Goal: Complete application form

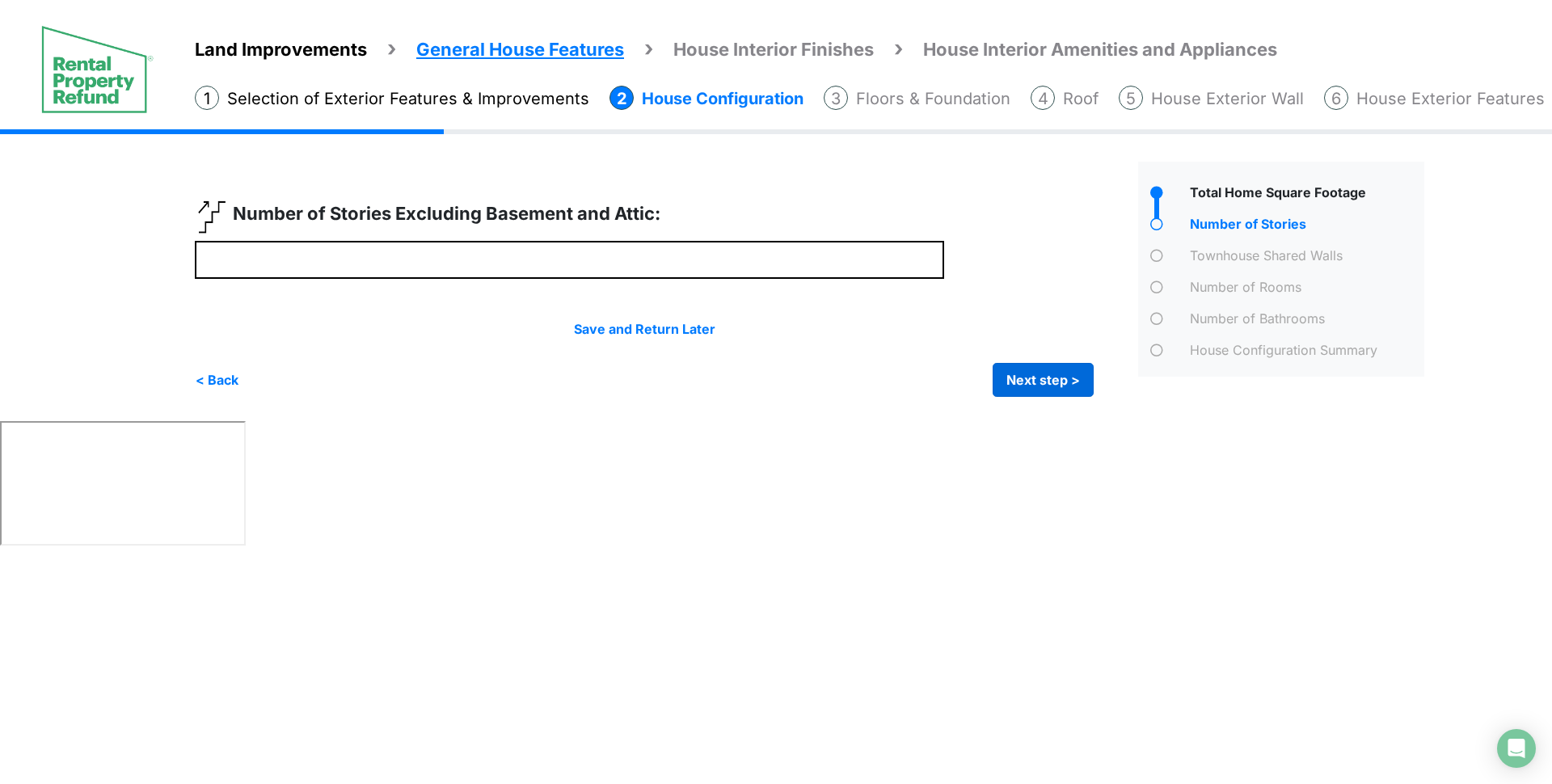
type input "*"
click at [1065, 383] on button "Next step >" at bounding box center [1042, 379] width 101 height 34
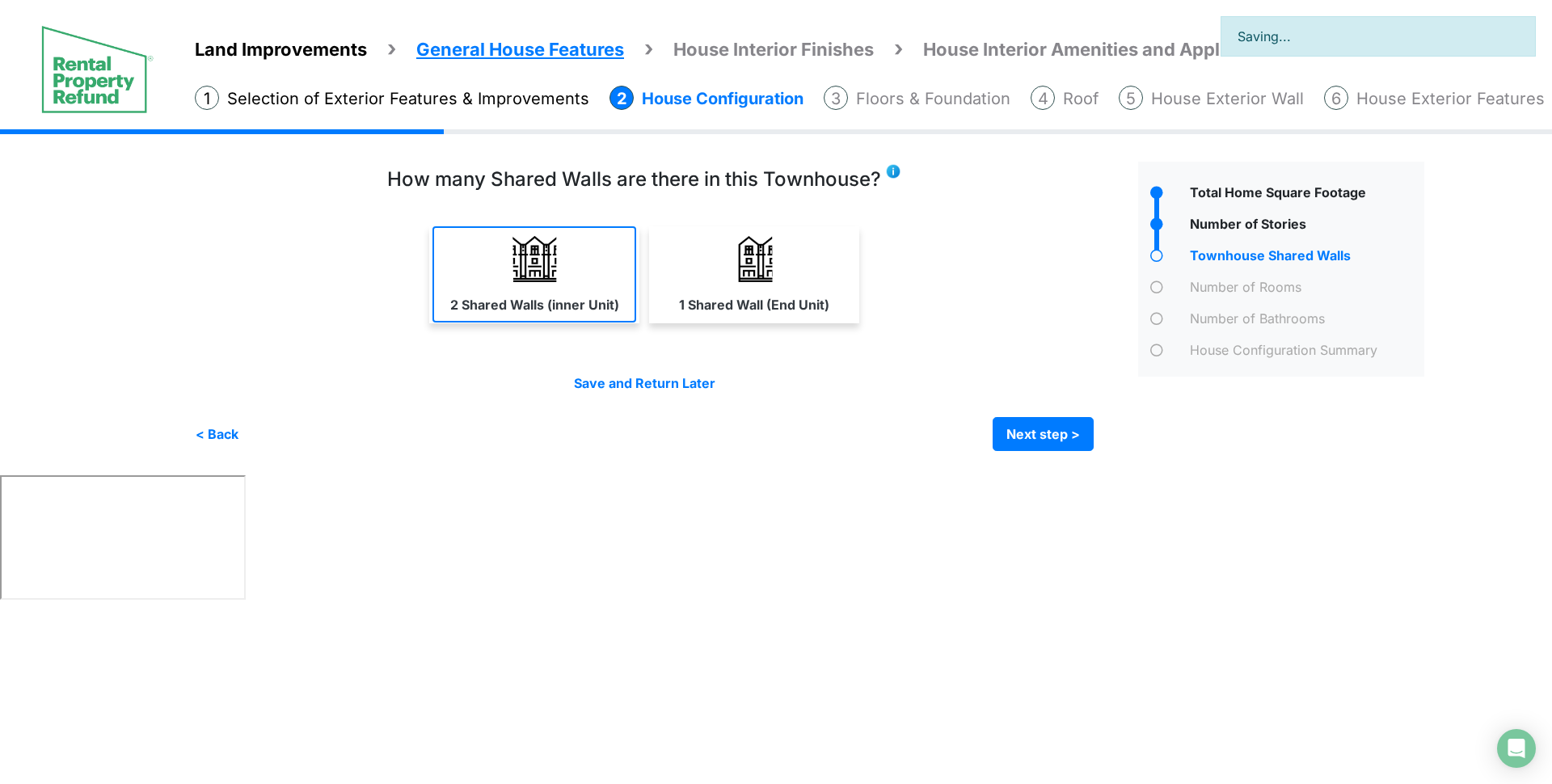
click at [584, 309] on label "2 Shared Walls (inner Unit)" at bounding box center [535, 304] width 169 height 19
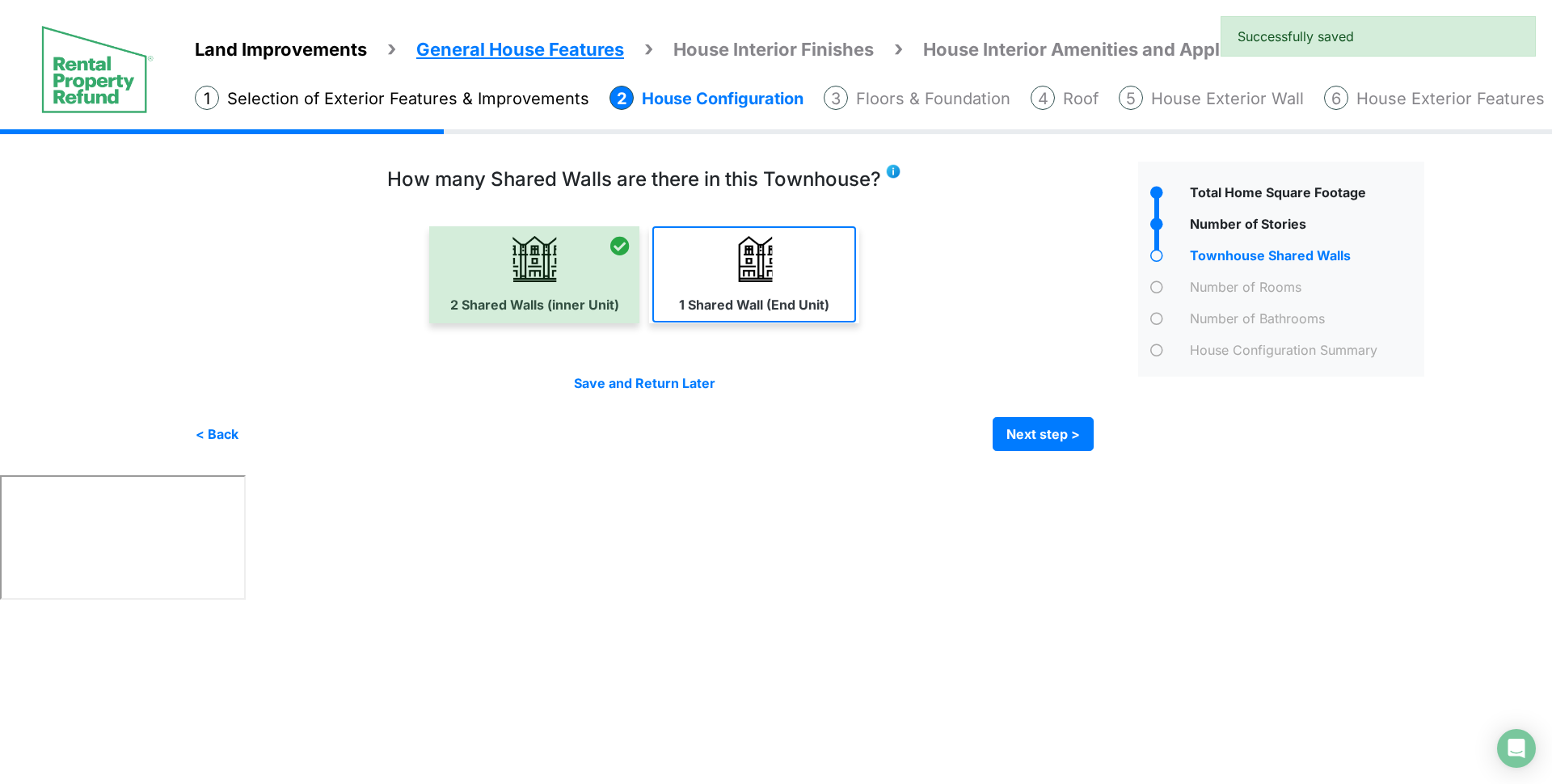
click at [735, 248] on img at bounding box center [754, 259] width 46 height 46
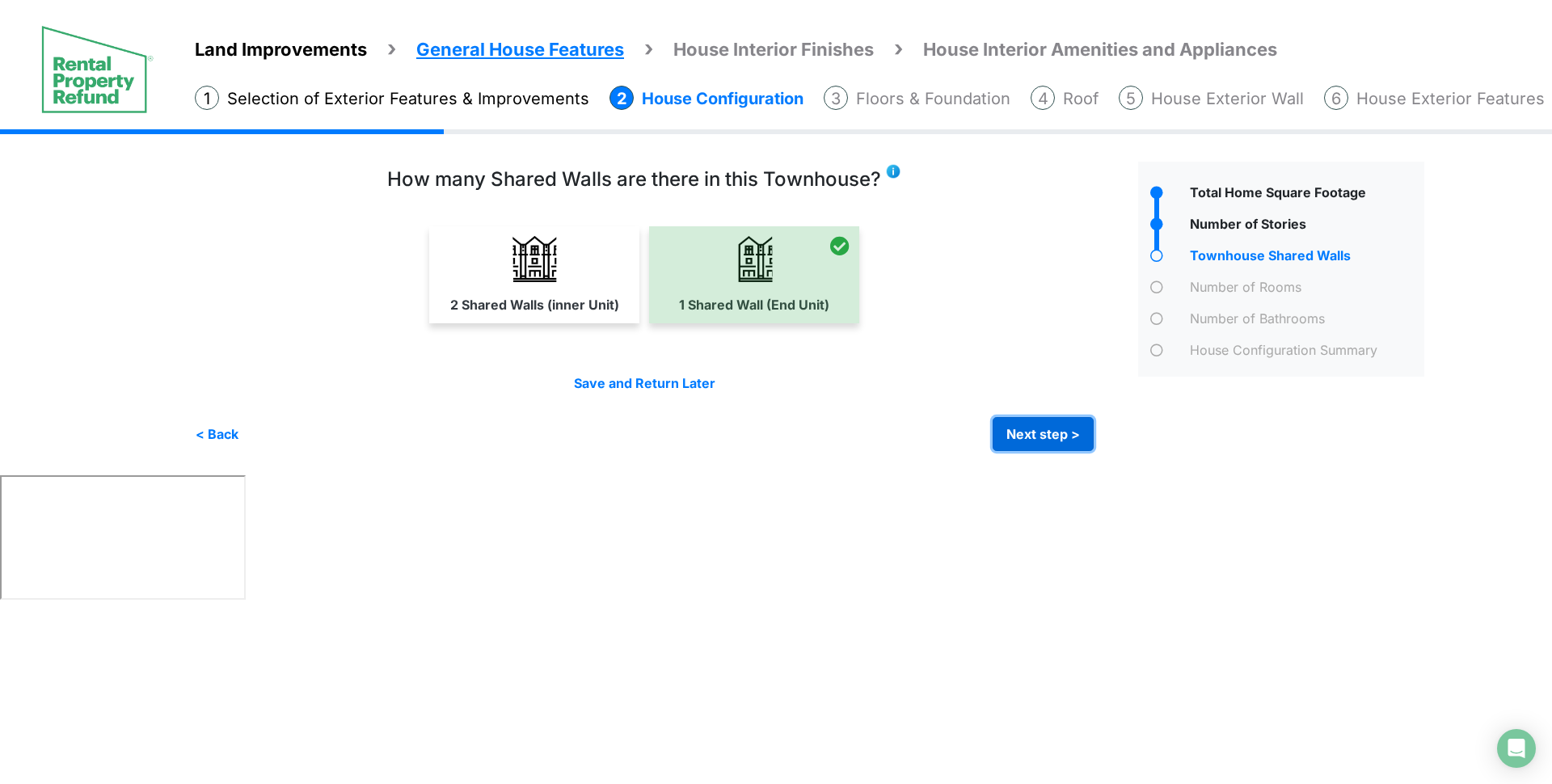
click at [1063, 448] on button "Next step >" at bounding box center [1042, 434] width 101 height 34
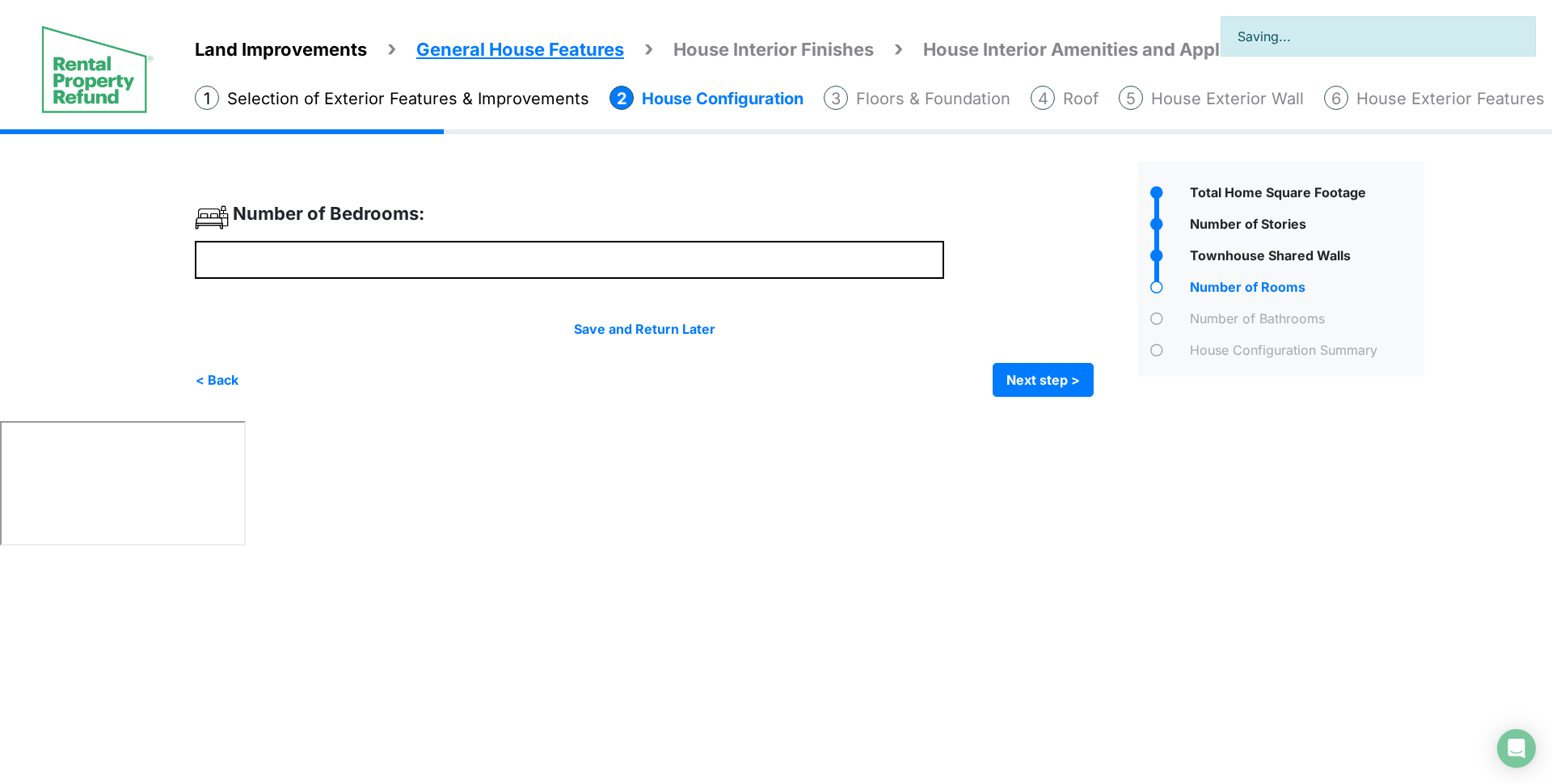
click at [549, 286] on div at bounding box center [660, 298] width 931 height 197
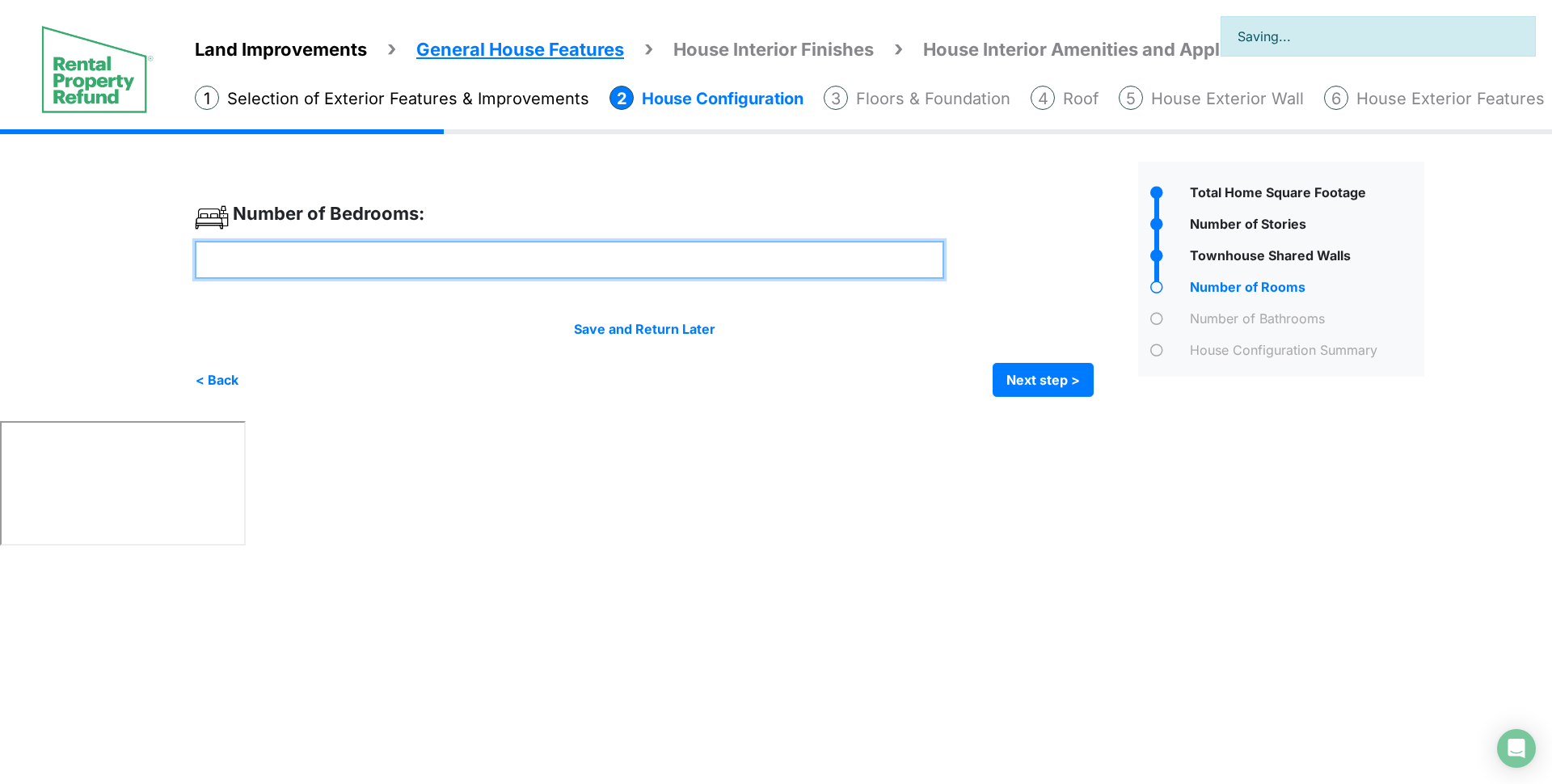
click at [509, 259] on input "number" at bounding box center [569, 260] width 750 height 38
type input "*"
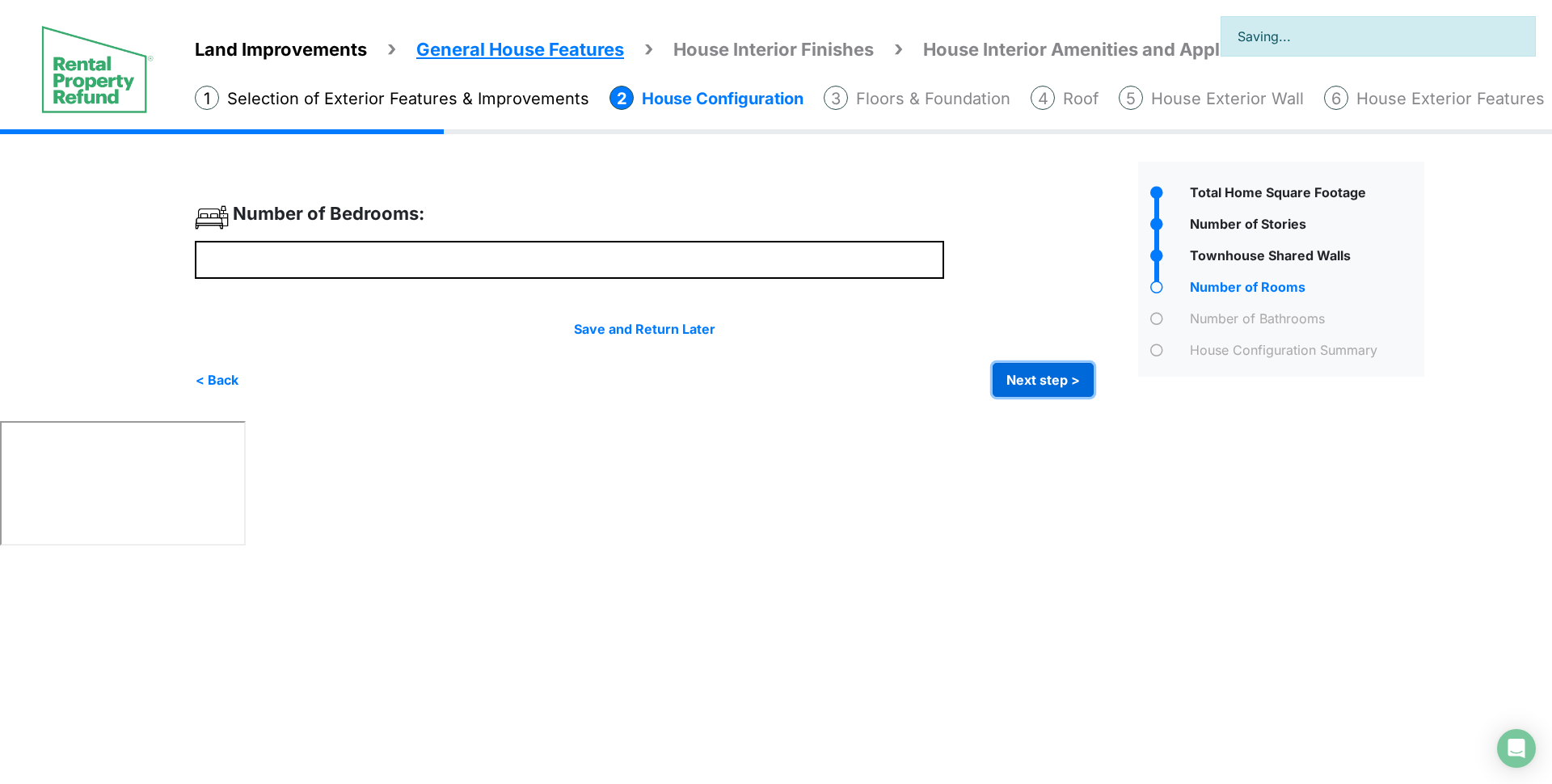
click at [1008, 373] on button "Next step >" at bounding box center [1042, 379] width 101 height 34
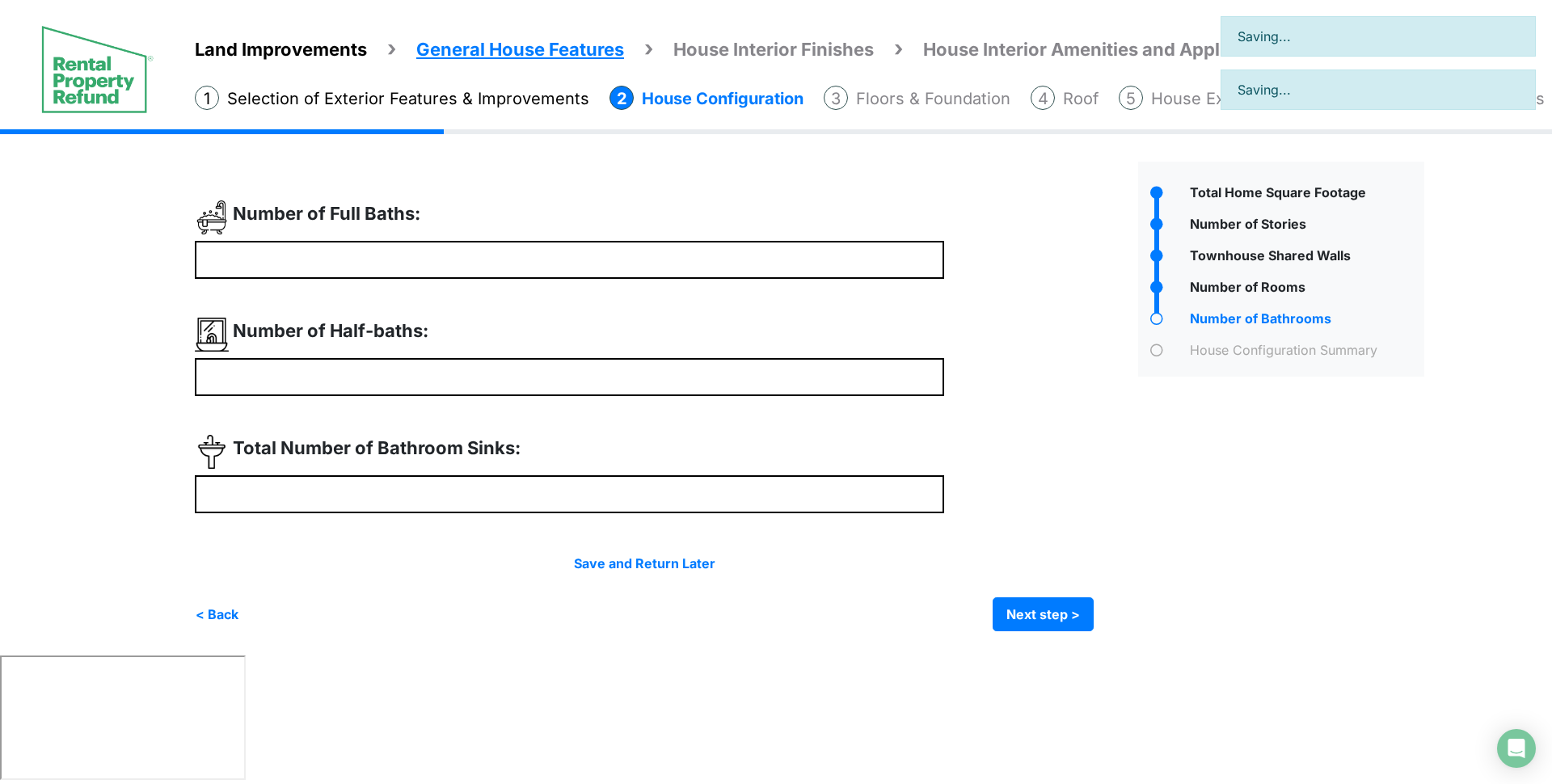
click at [476, 279] on div at bounding box center [660, 416] width 931 height 431
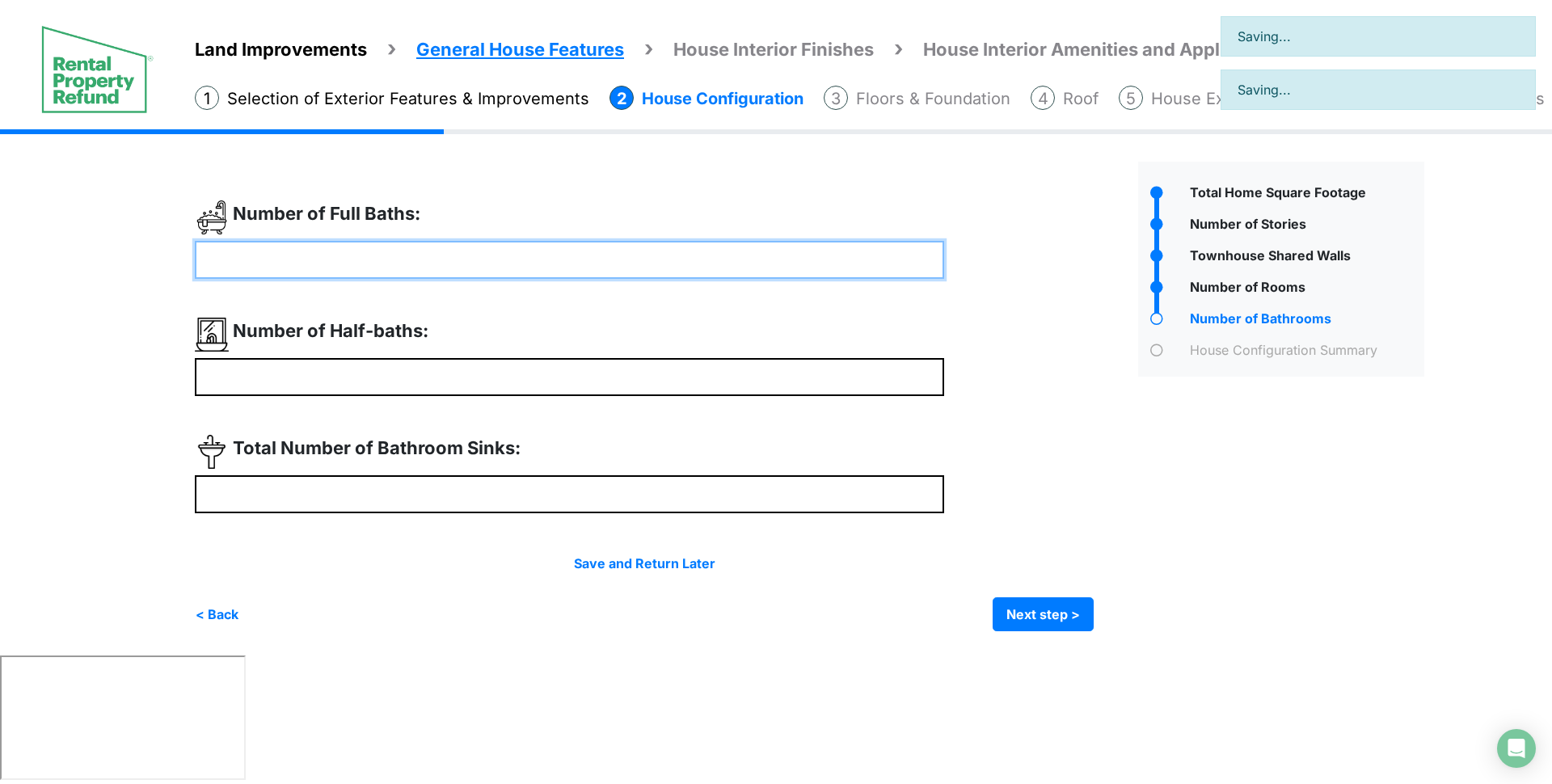
click at [469, 273] on input "number" at bounding box center [569, 260] width 750 height 38
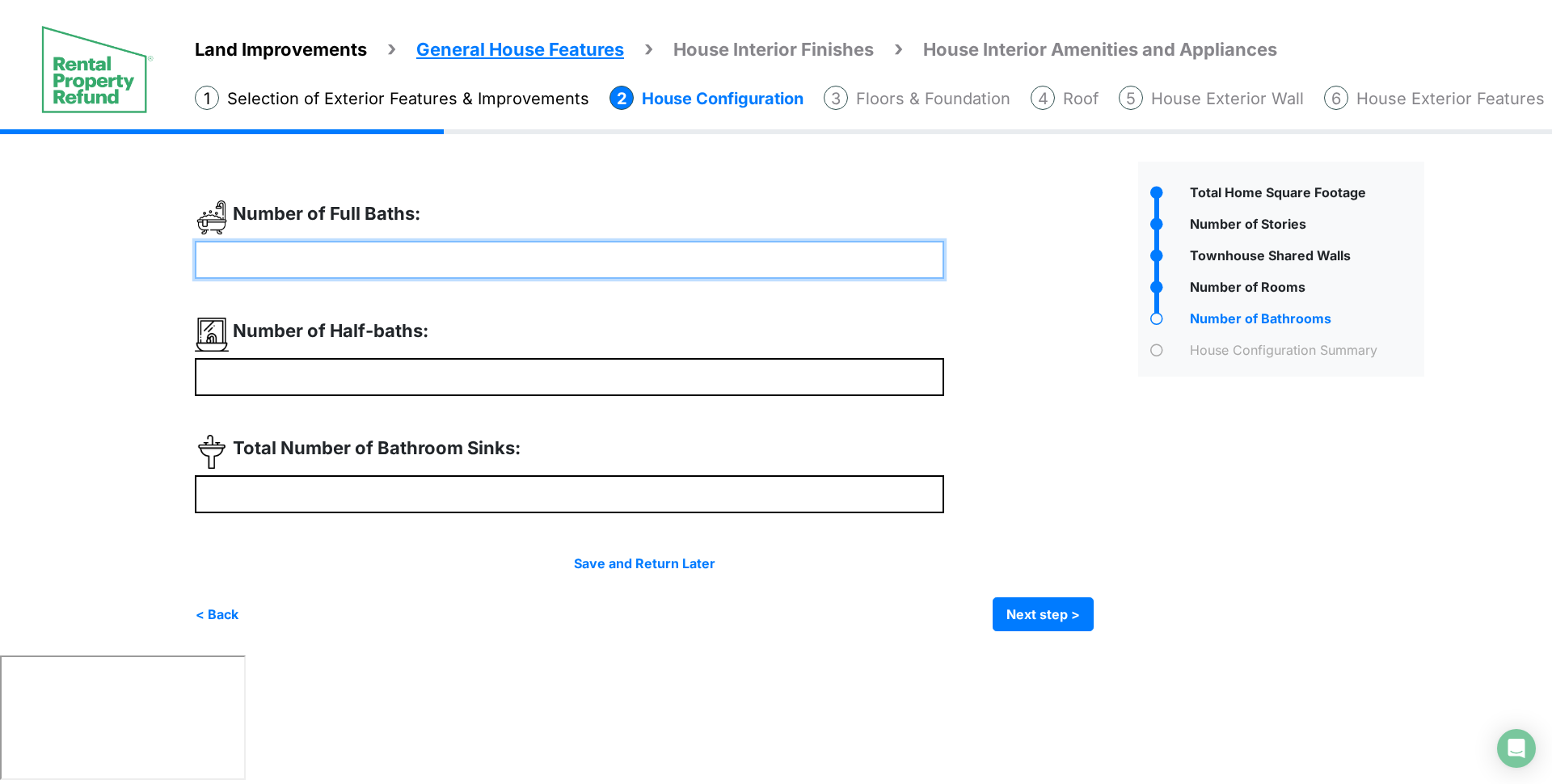
type input "*"
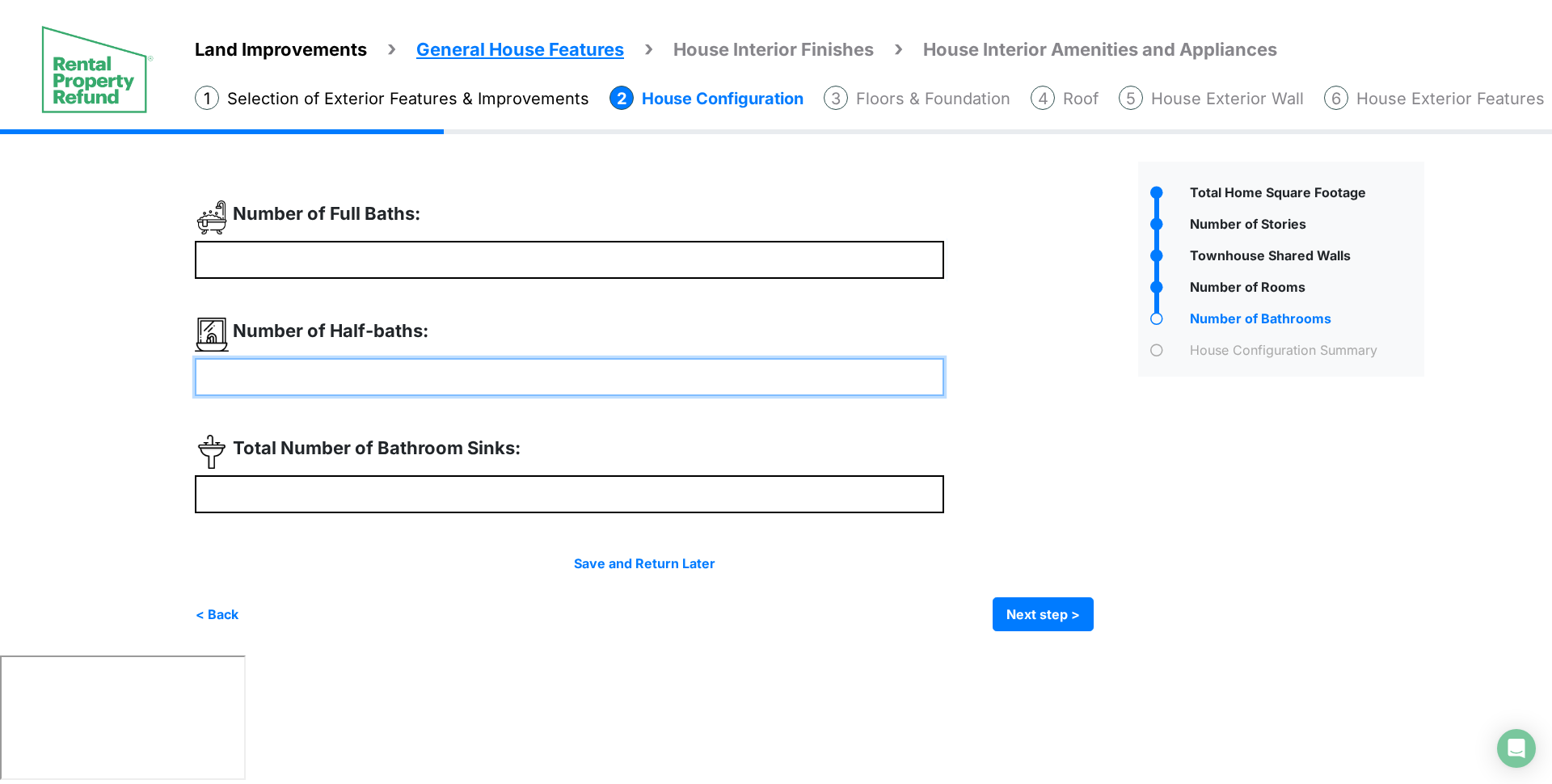
type input "*"
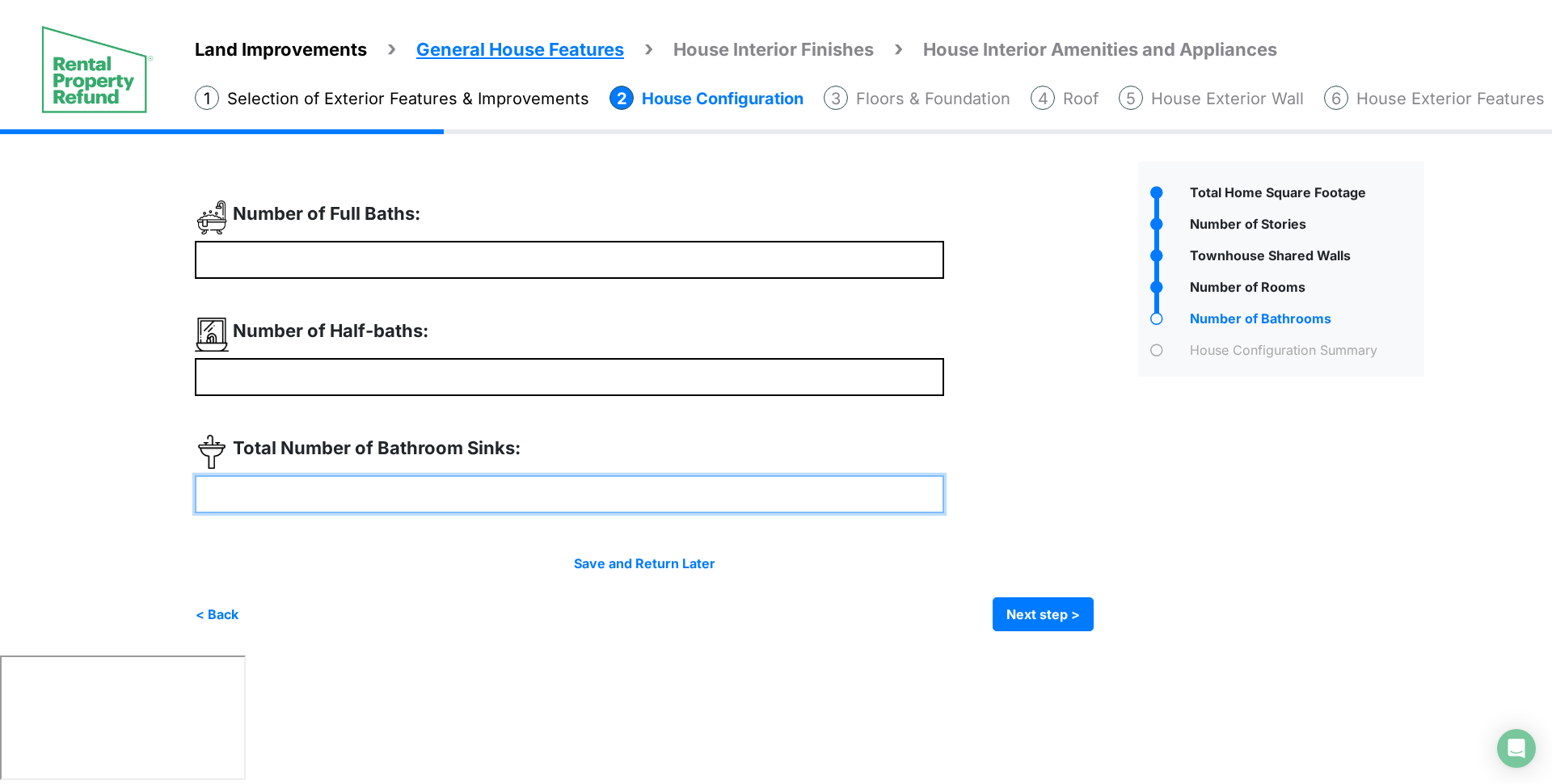
type input "*"
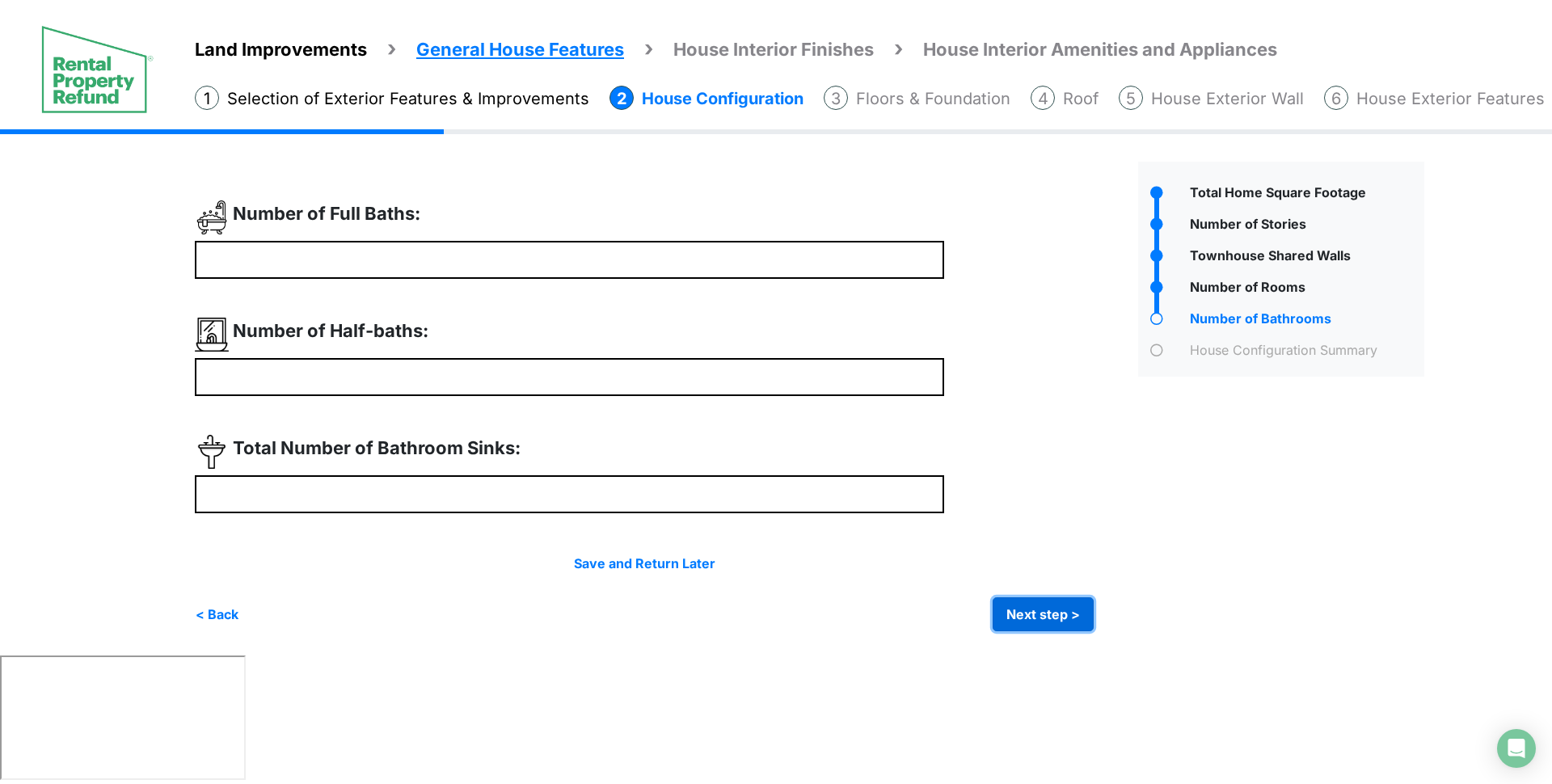
type input "*"
click at [1035, 609] on button "Next step >" at bounding box center [1042, 613] width 101 height 34
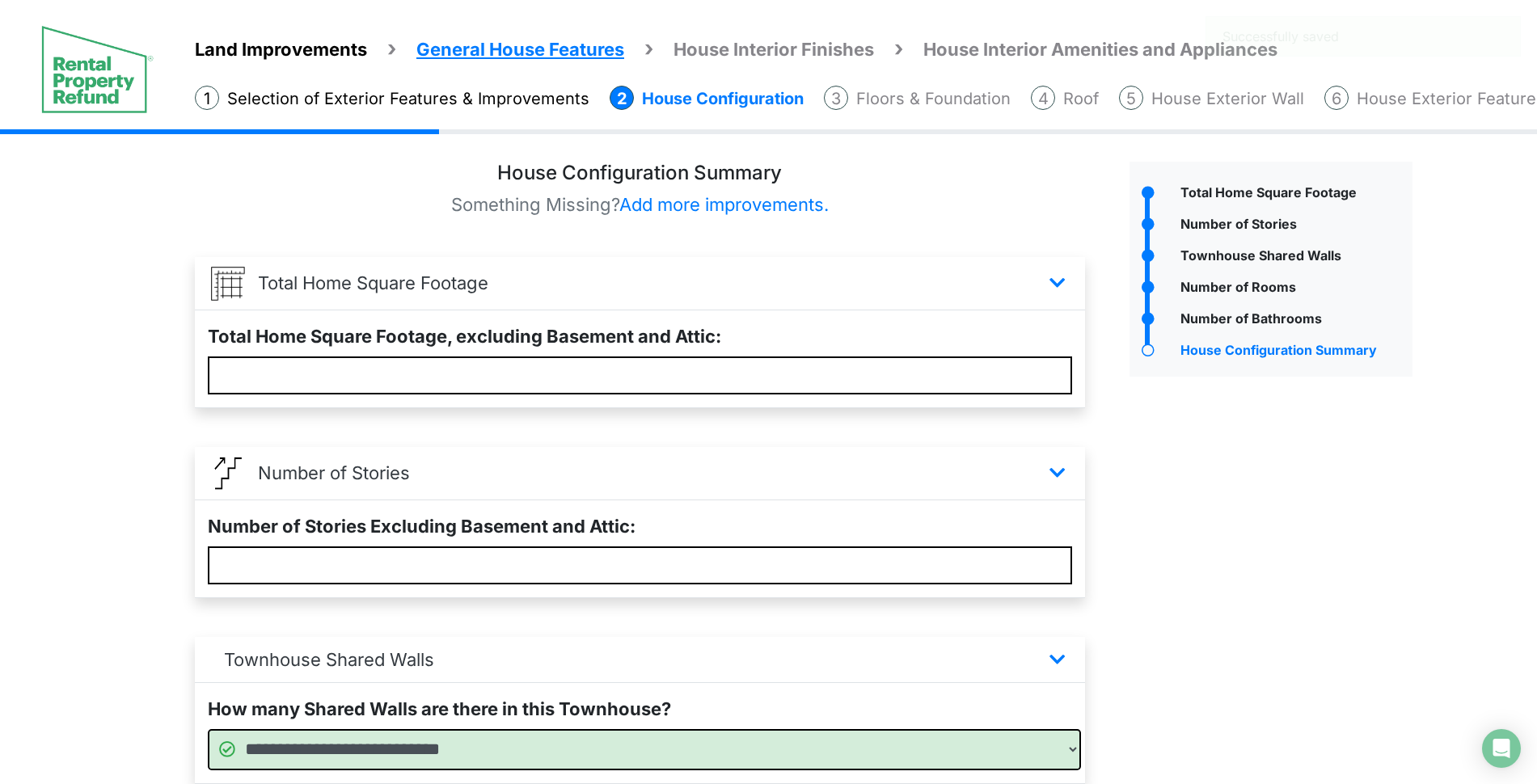
scroll to position [708, 0]
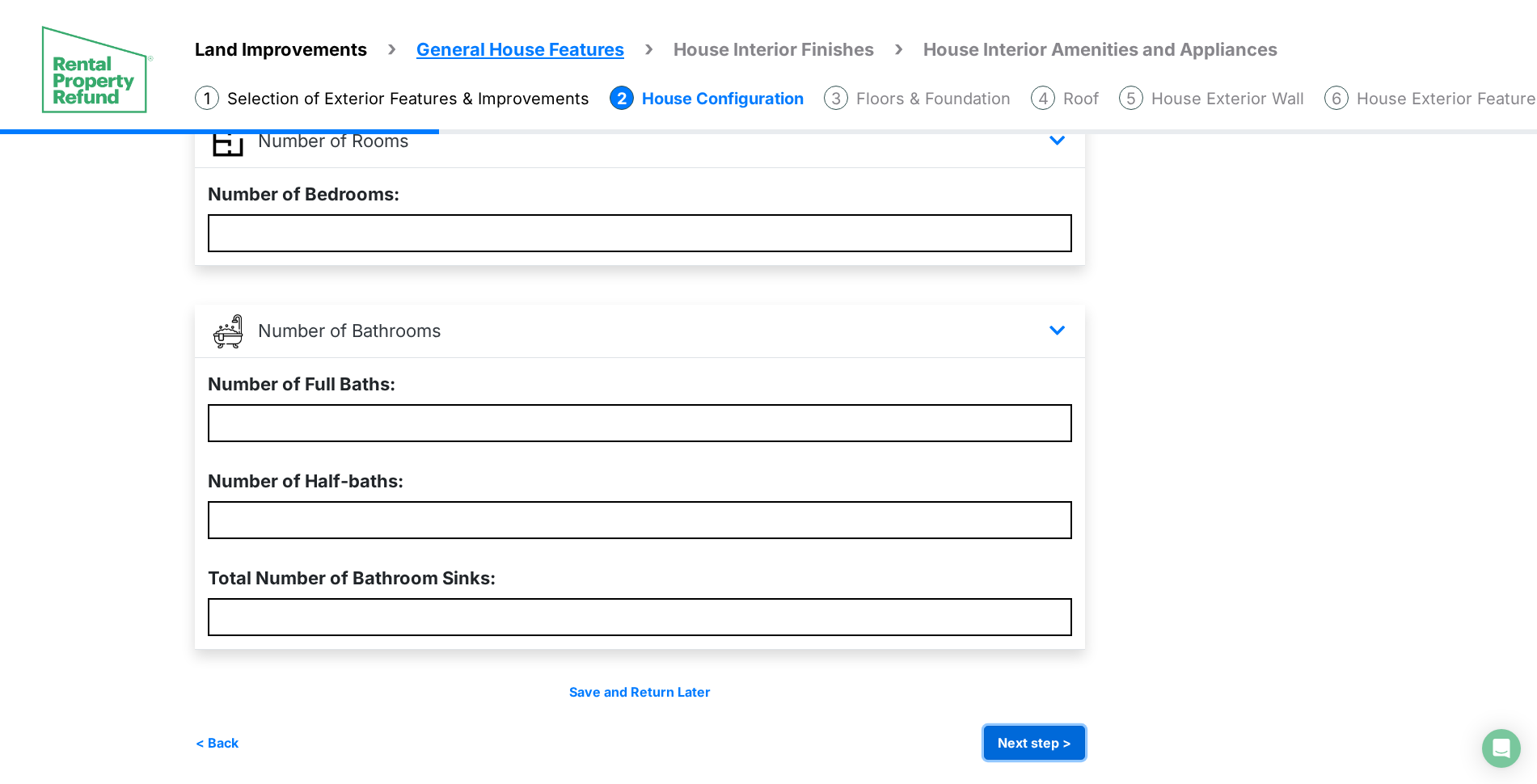
click at [1064, 744] on button "Next step >" at bounding box center [1034, 742] width 101 height 34
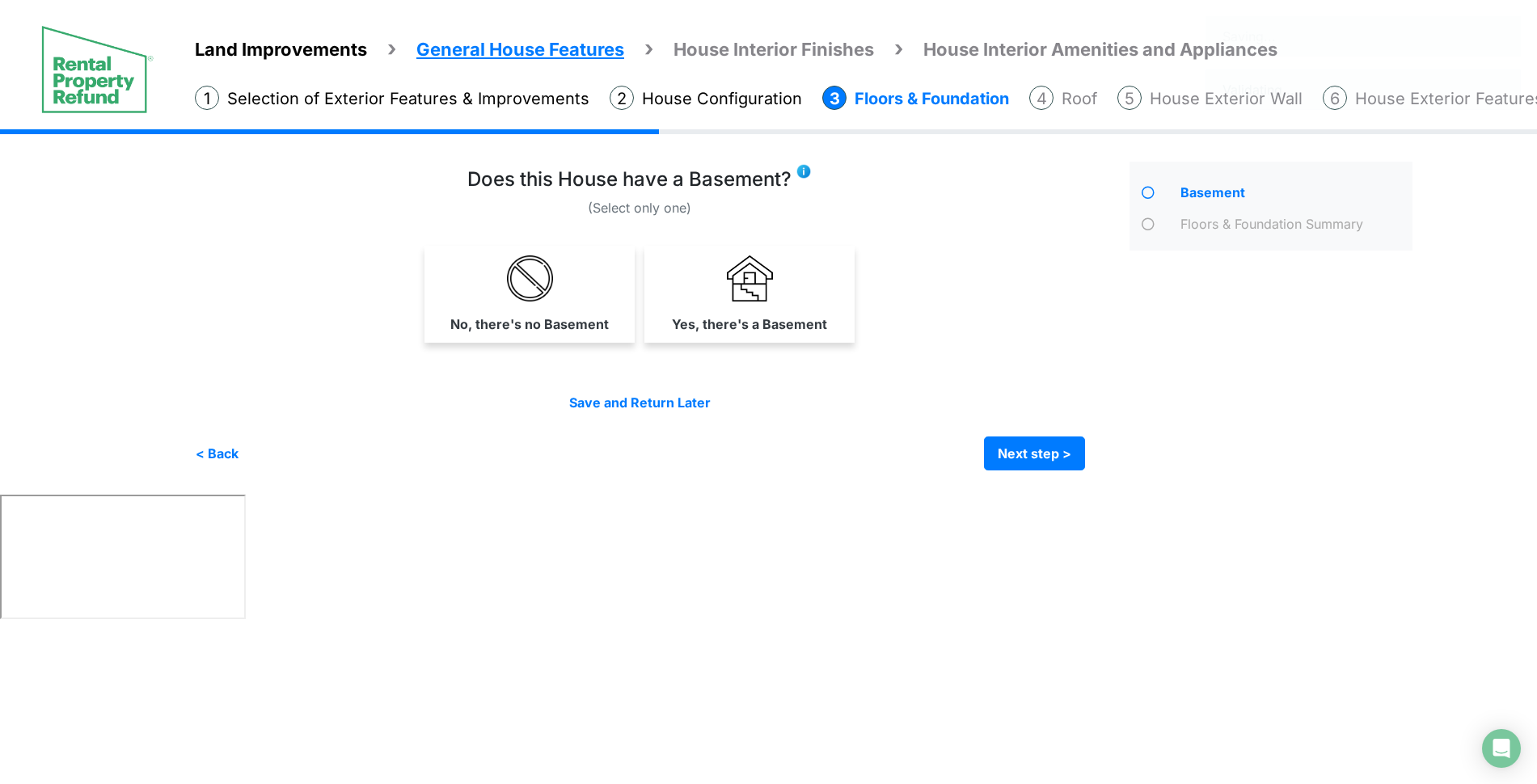
scroll to position [0, 0]
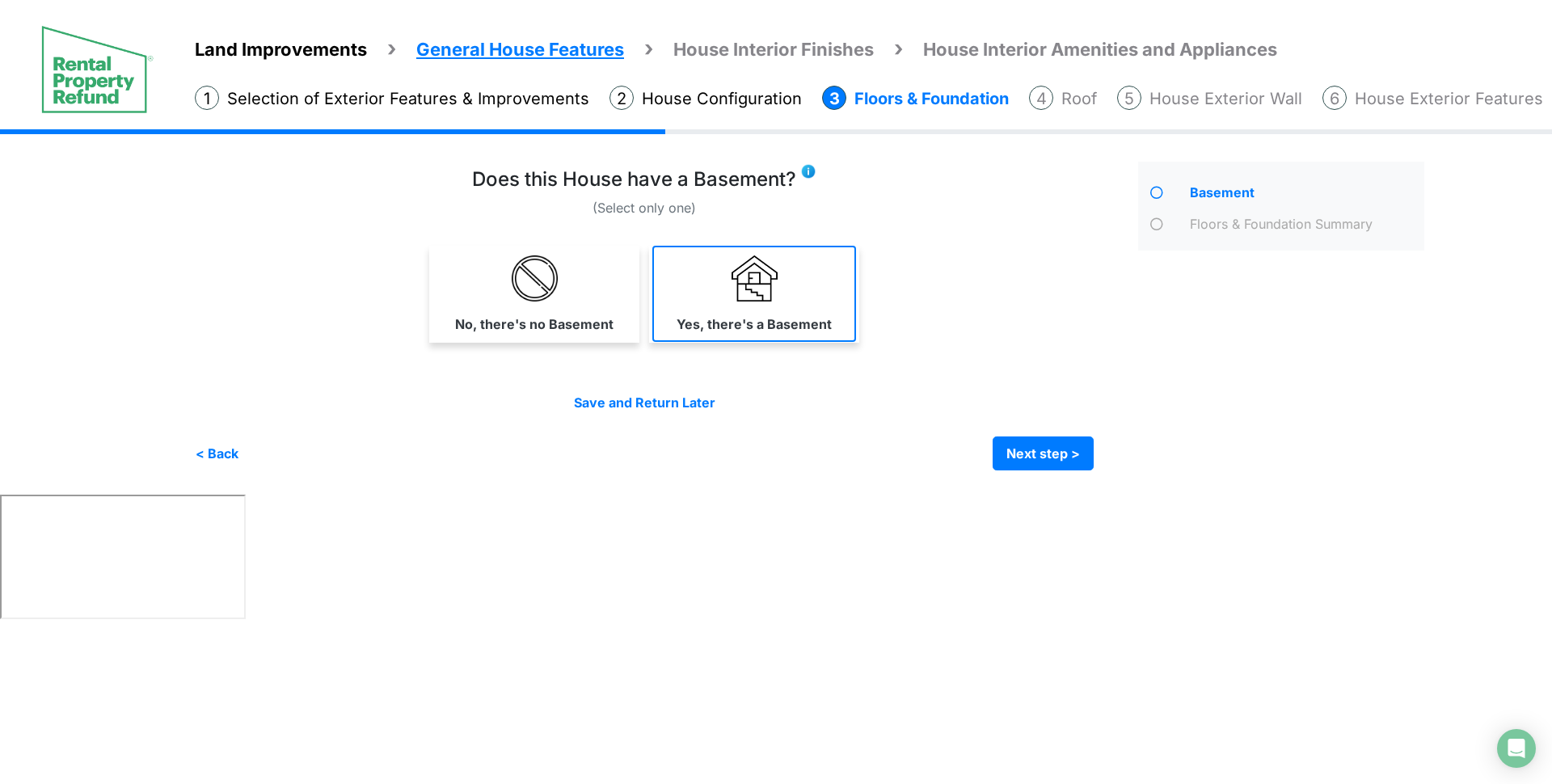
click at [741, 299] on img at bounding box center [754, 278] width 46 height 46
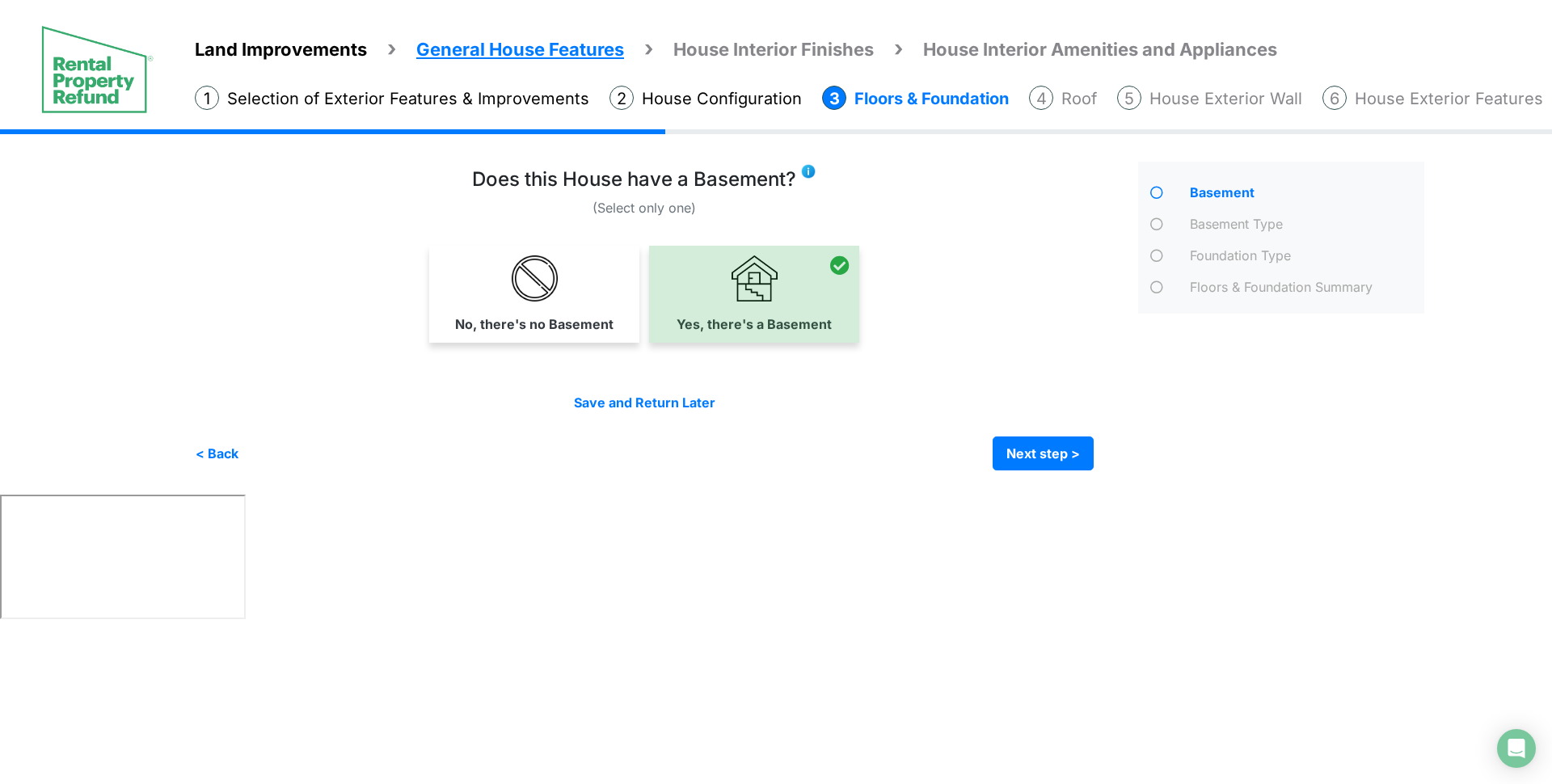
click at [1048, 473] on div "Irrigation Flag pole" at bounding box center [816, 312] width 1242 height 366
click at [1023, 459] on button "Next step >" at bounding box center [1042, 453] width 101 height 34
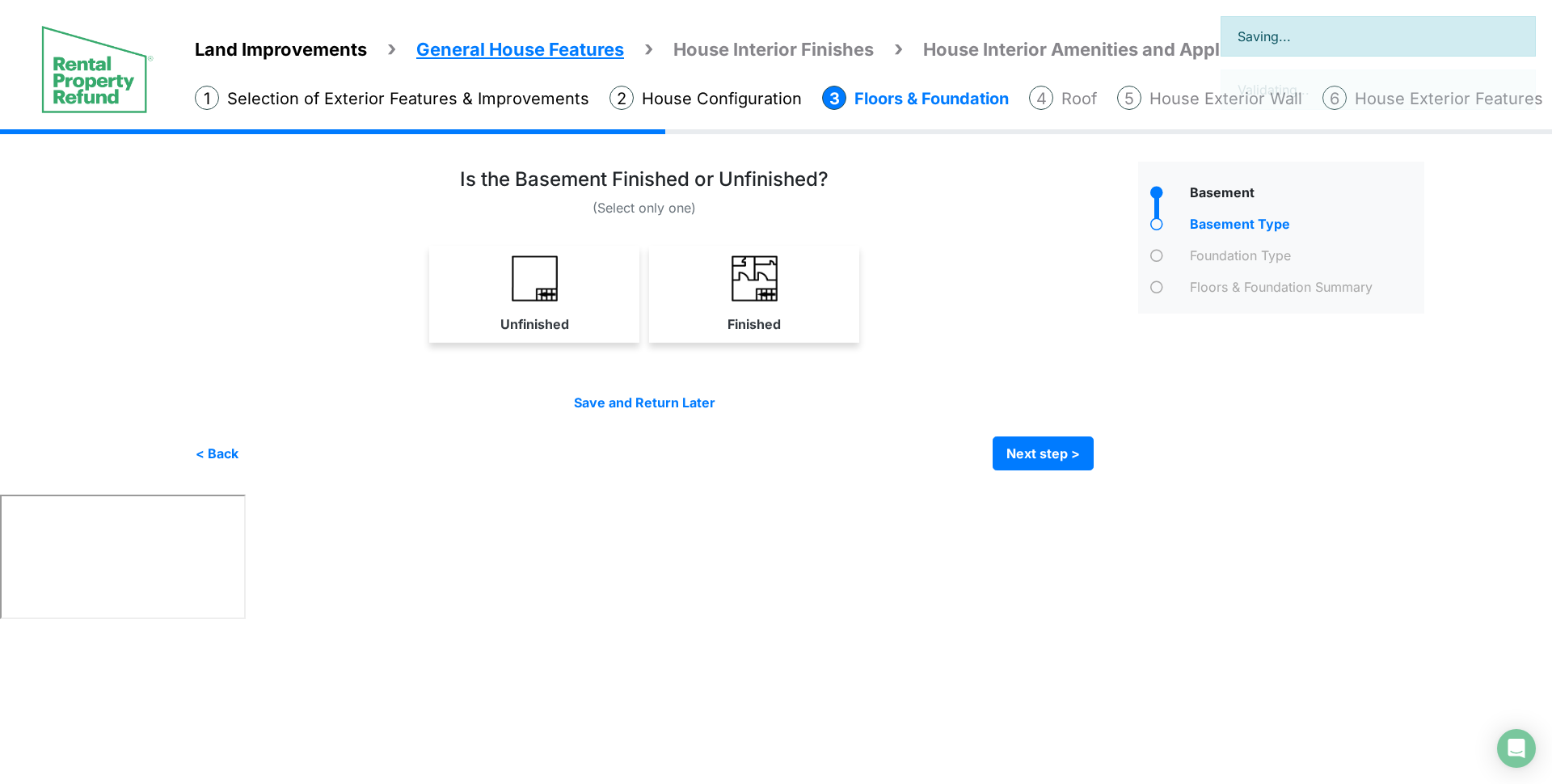
click at [778, 323] on label "Finished" at bounding box center [754, 324] width 54 height 19
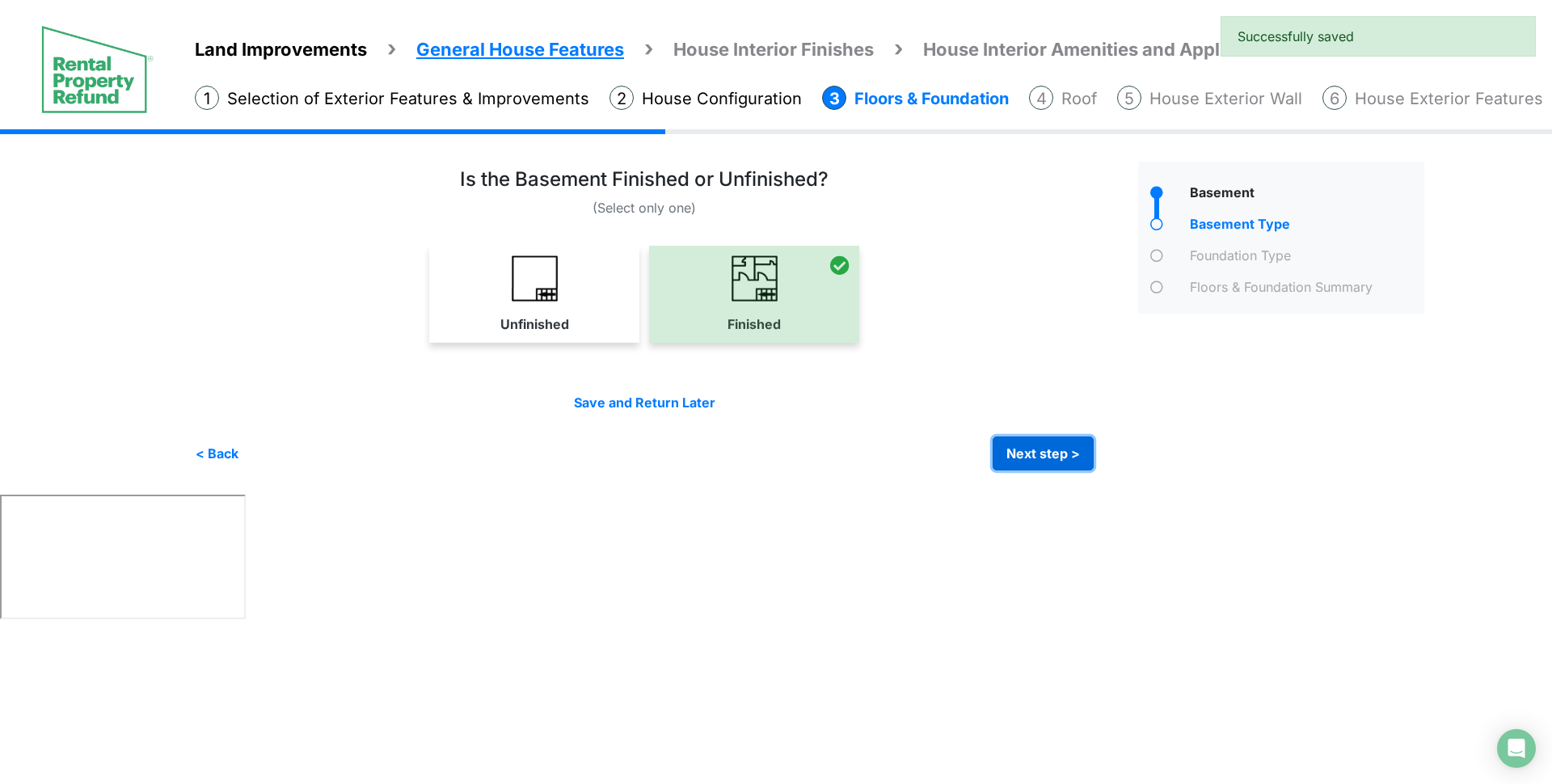
click at [1058, 439] on button "Next step >" at bounding box center [1042, 453] width 101 height 34
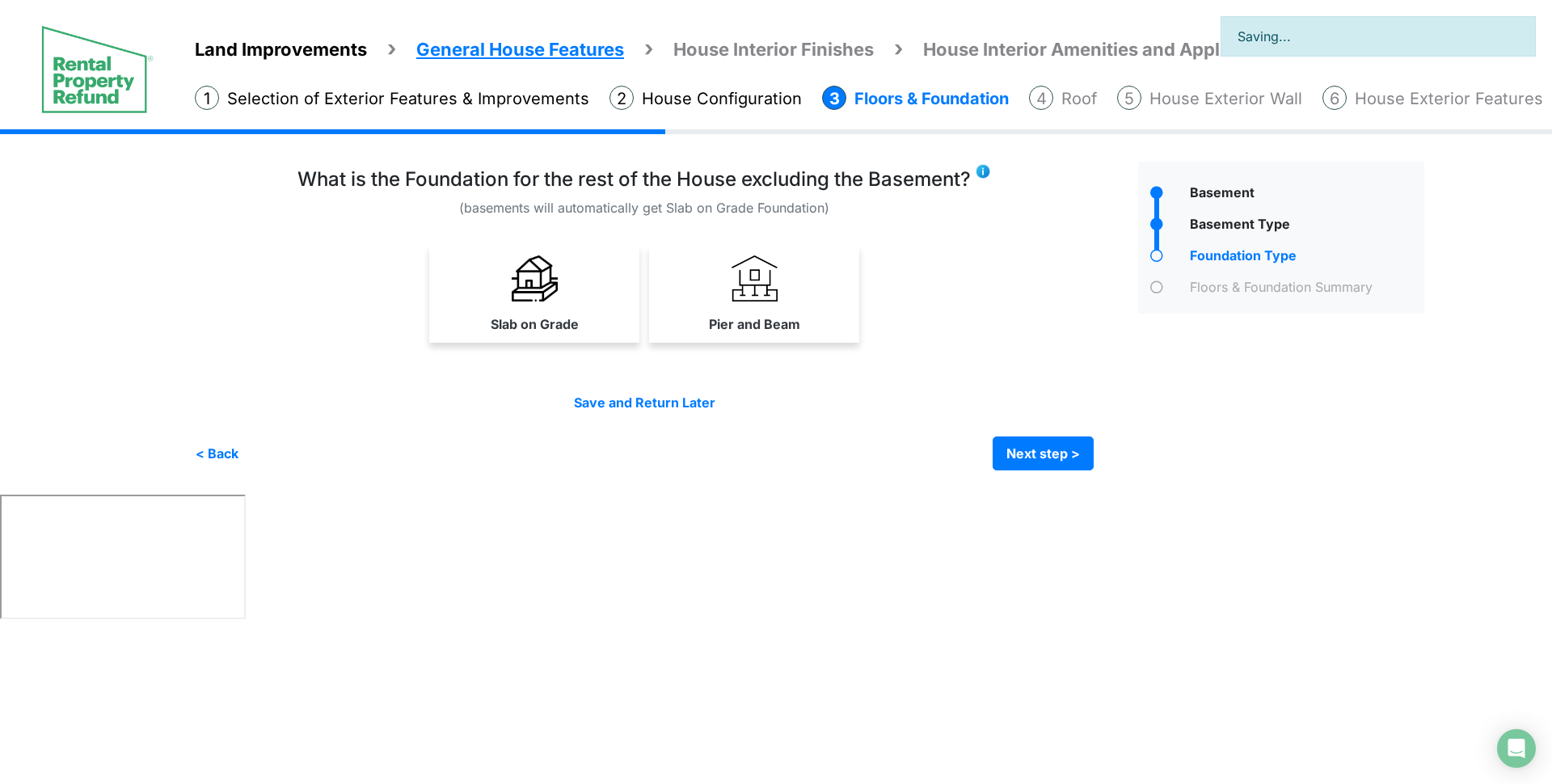
click at [726, 342] on link "Pier and Beam" at bounding box center [754, 294] width 203 height 96
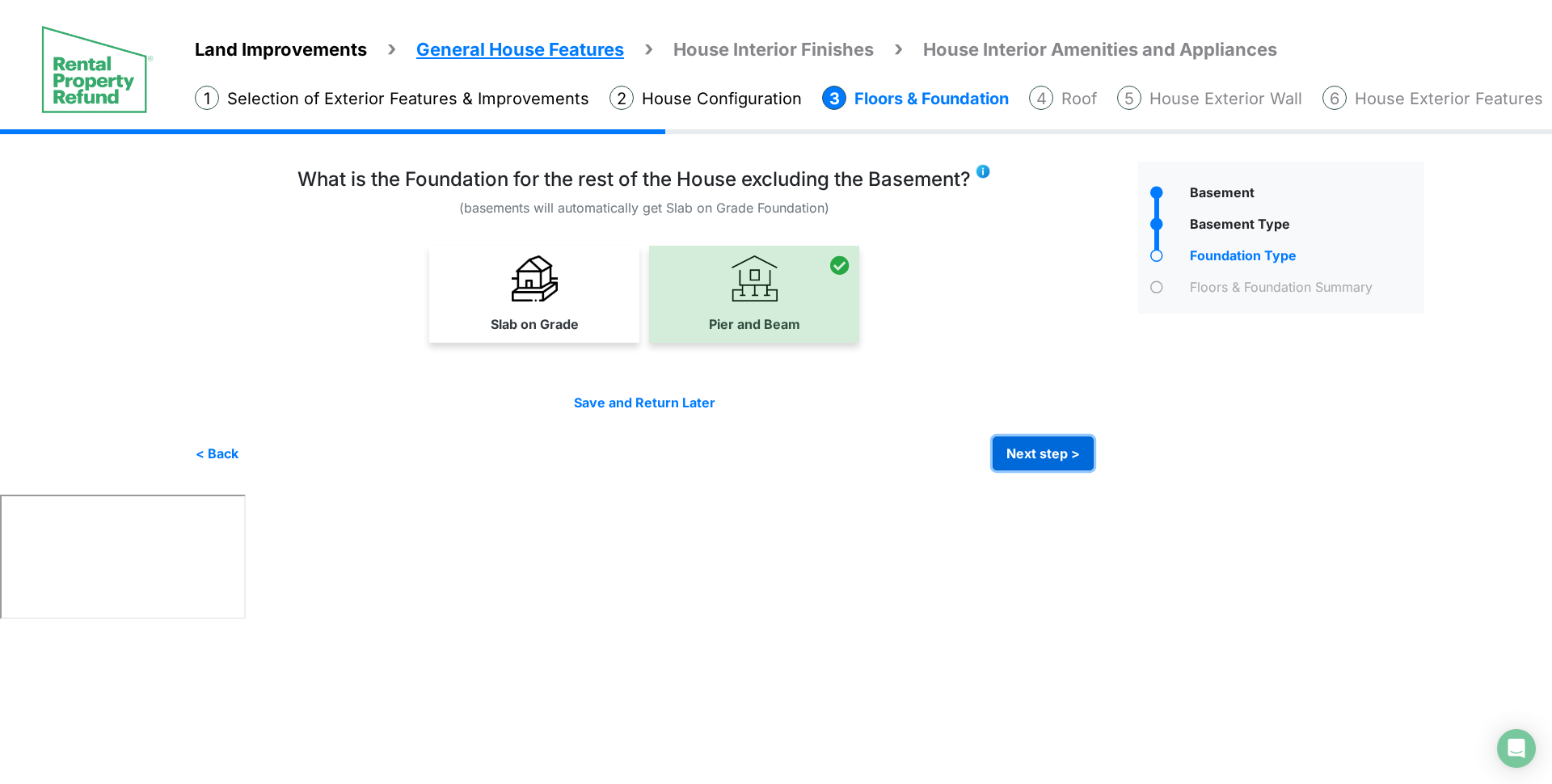
click at [1036, 443] on button "Next step >" at bounding box center [1042, 453] width 101 height 34
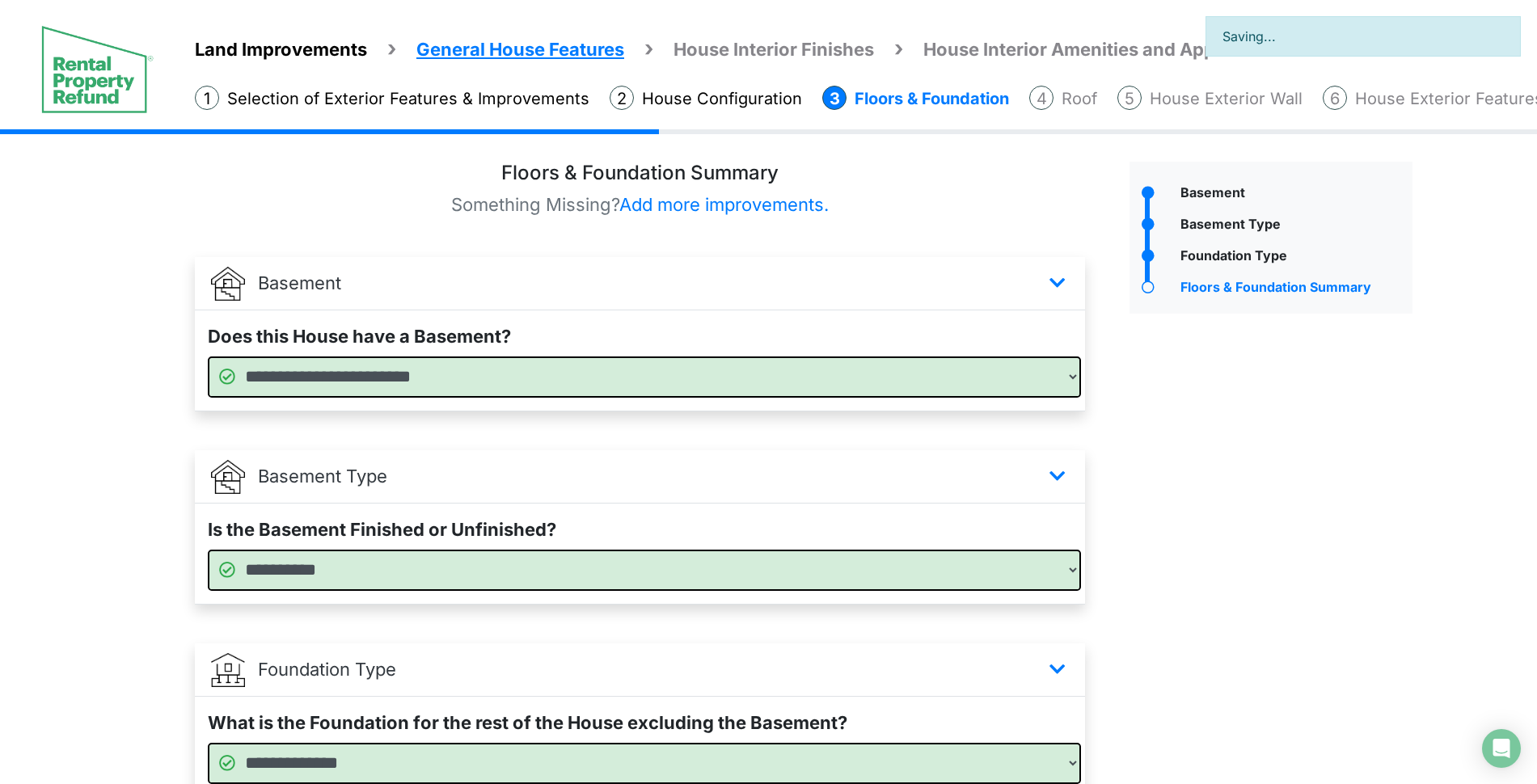
scroll to position [148, 0]
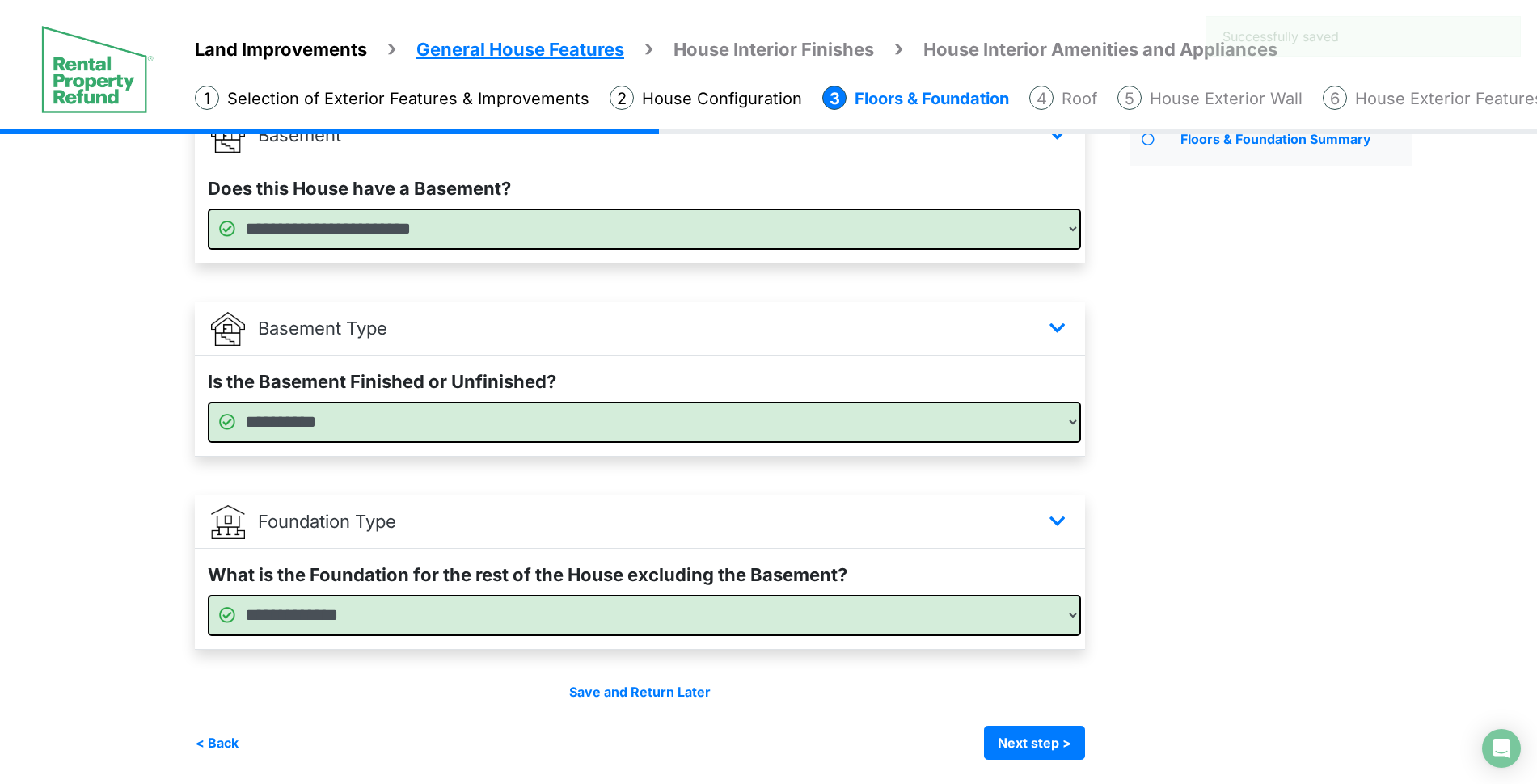
click at [992, 754] on div "< Back Next step > Save and submit" at bounding box center [639, 742] width 890 height 34
click at [1005, 754] on button "Next step >" at bounding box center [1034, 742] width 101 height 34
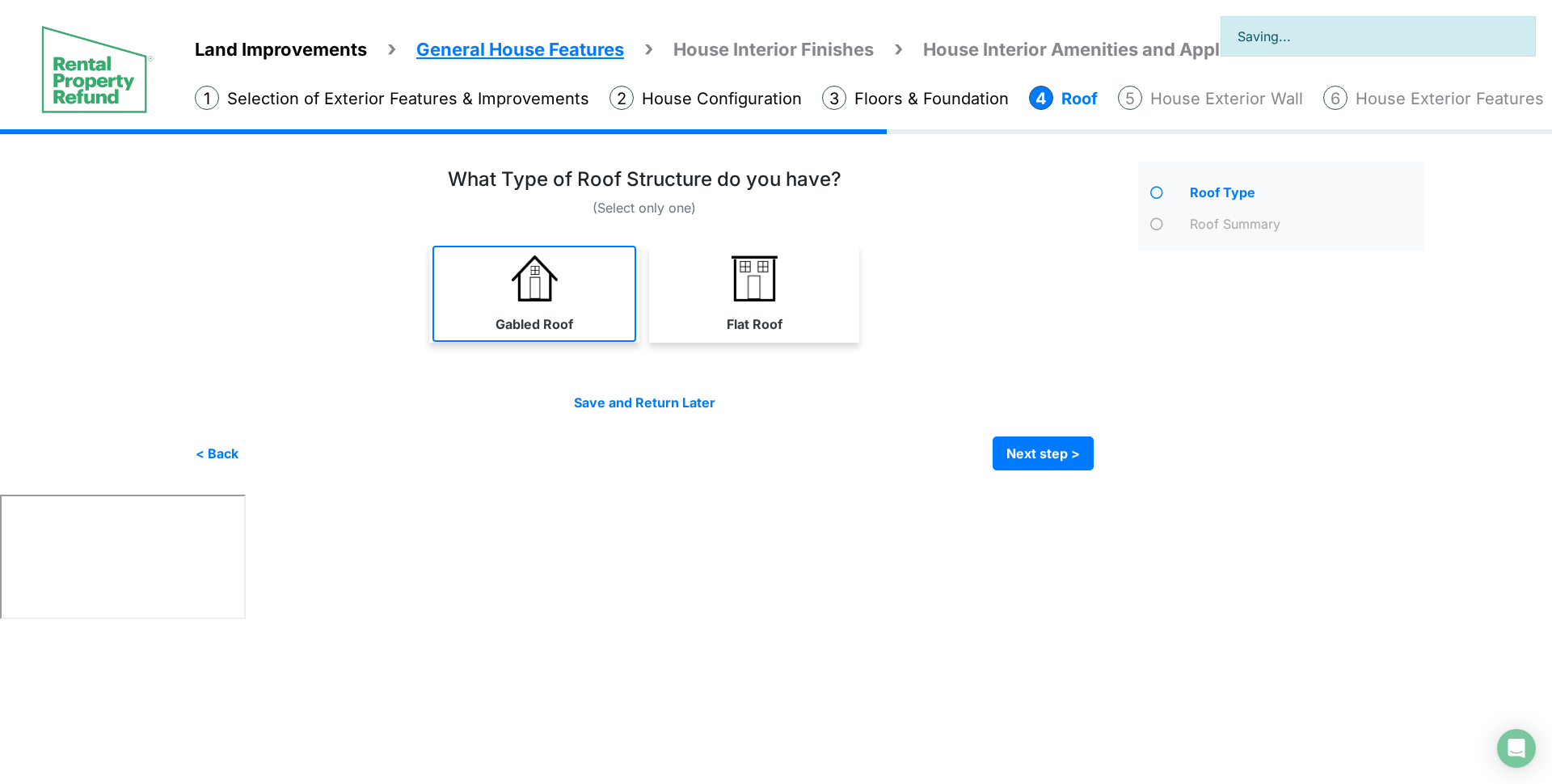
click at [554, 327] on label "Gabled Roof" at bounding box center [534, 324] width 78 height 19
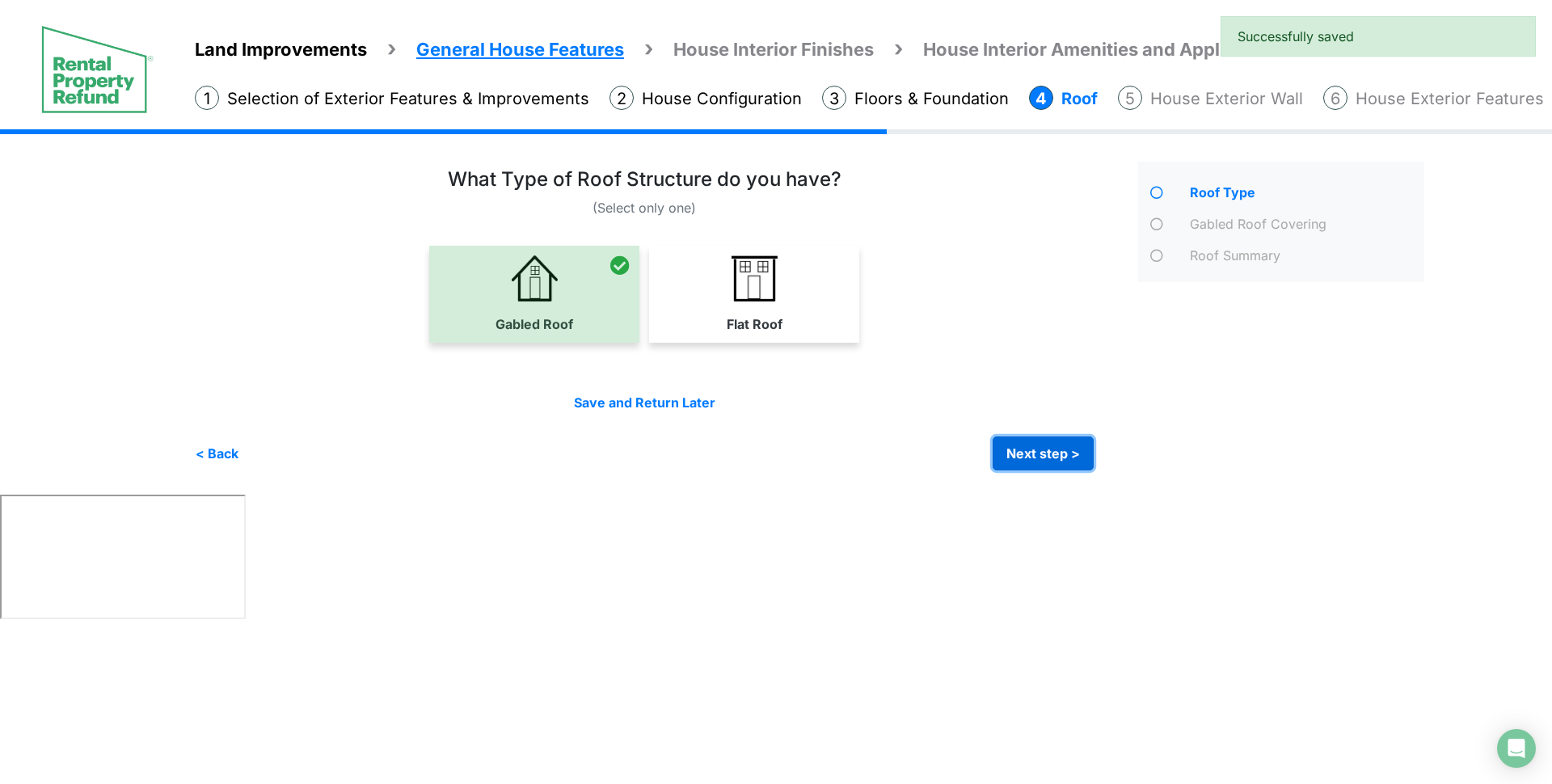
click at [1013, 455] on button "Next step >" at bounding box center [1042, 453] width 101 height 34
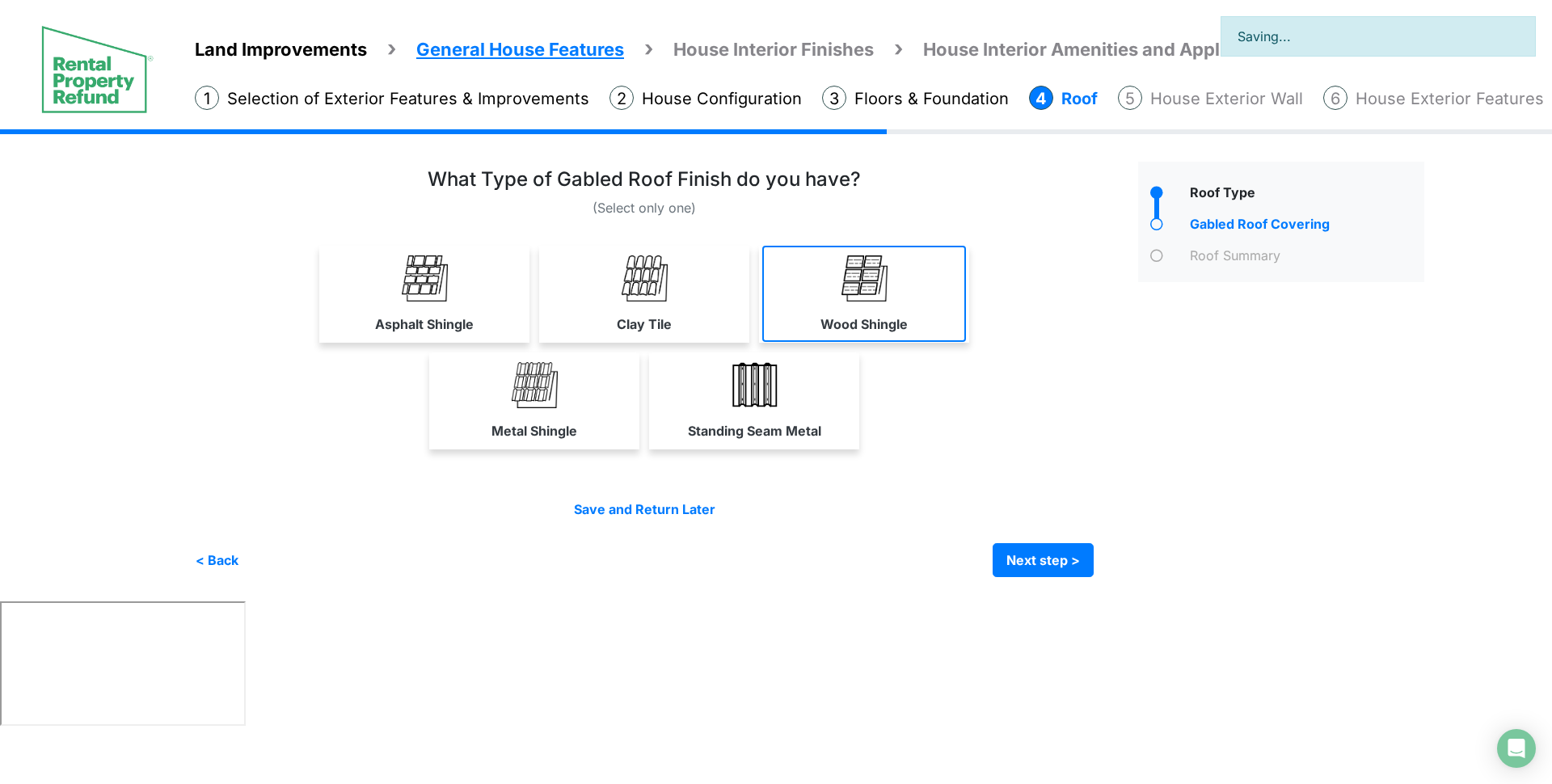
click at [919, 290] on link "Wood Shingle" at bounding box center [864, 294] width 203 height 96
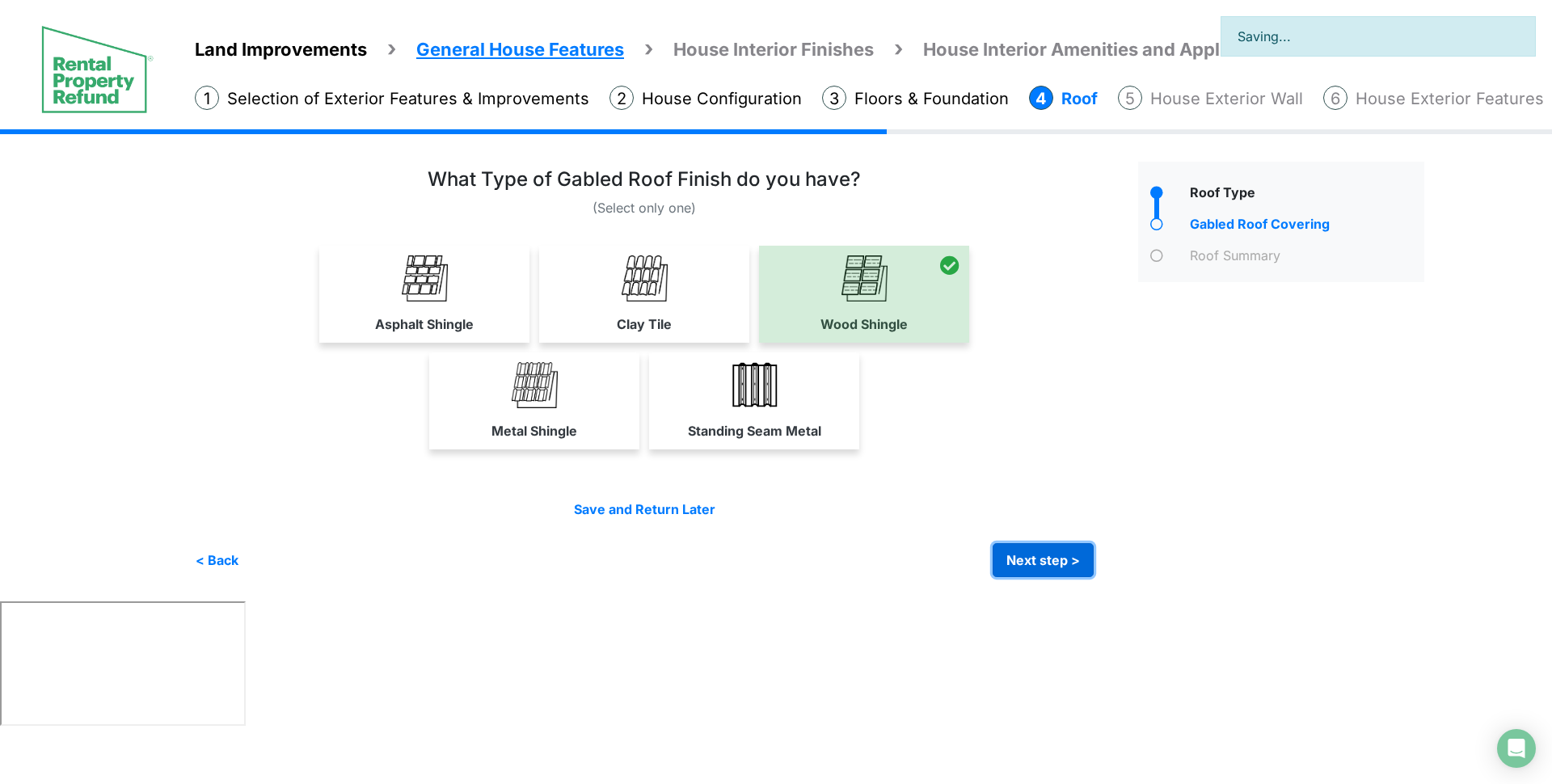
click at [1049, 574] on button "Next step >" at bounding box center [1042, 559] width 101 height 34
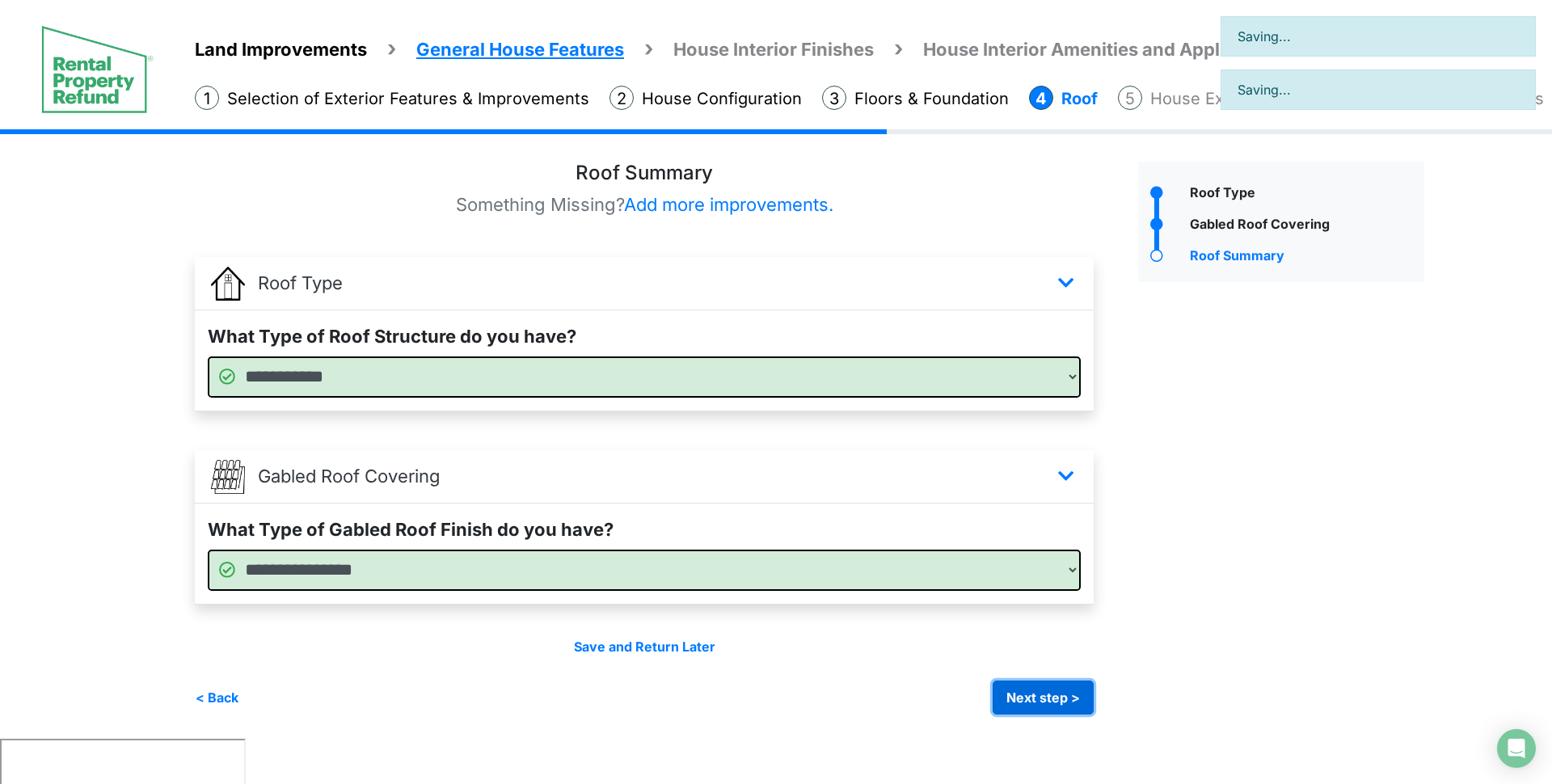
click at [1053, 707] on button "Next step >" at bounding box center [1042, 697] width 101 height 34
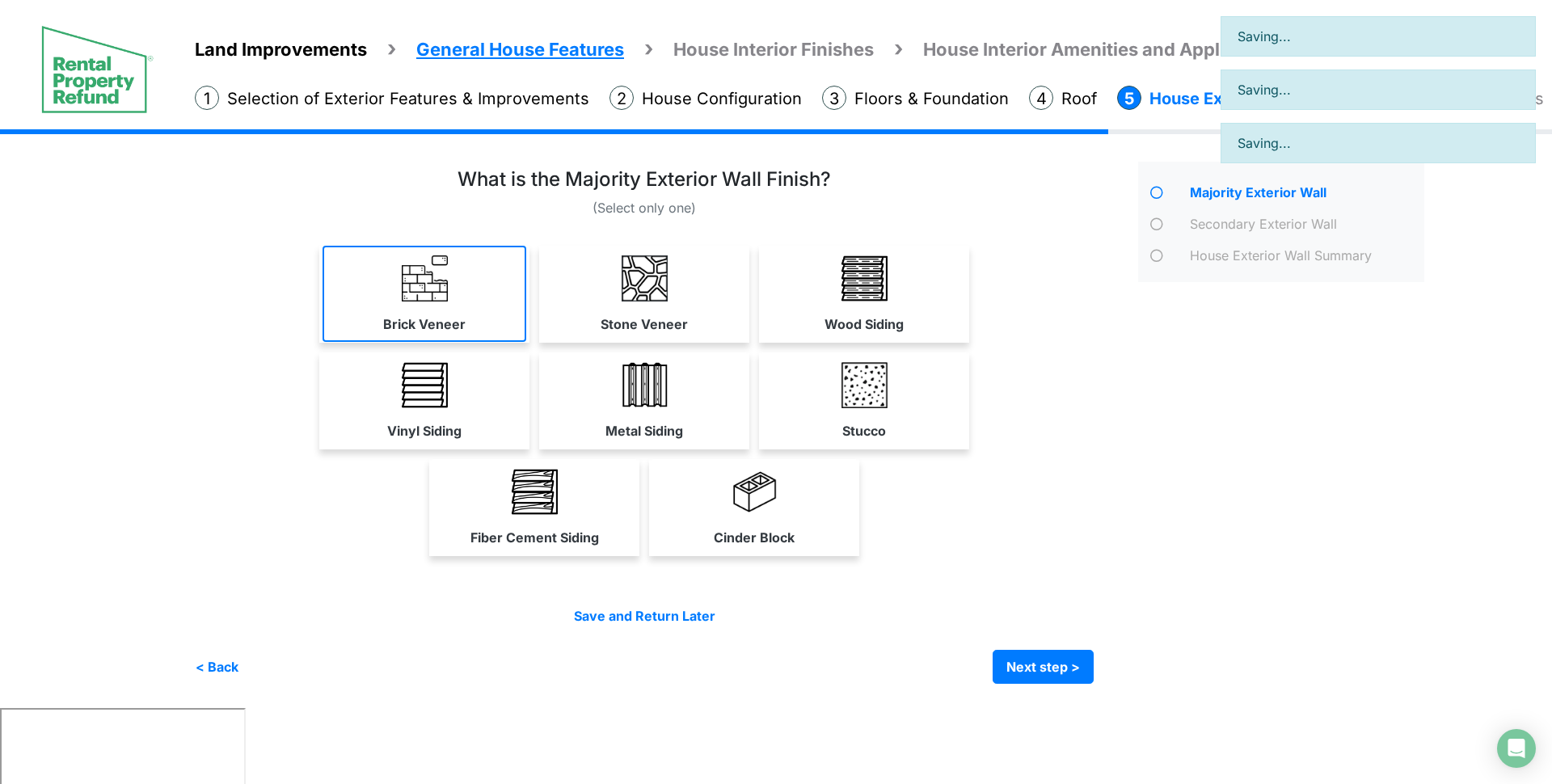
click at [479, 314] on link "Brick Veneer" at bounding box center [424, 294] width 203 height 96
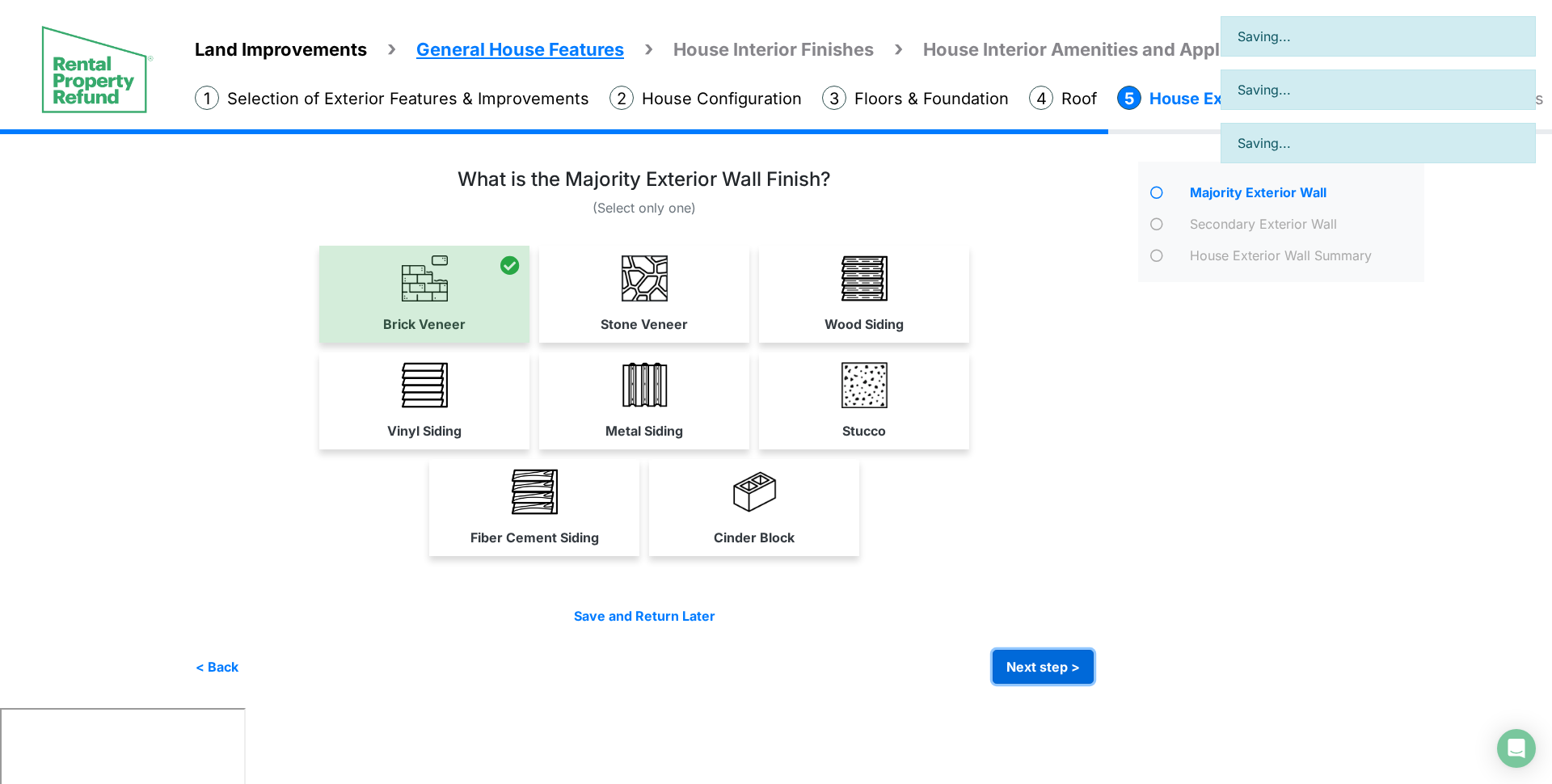
click at [1030, 674] on button "Next step >" at bounding box center [1042, 666] width 101 height 34
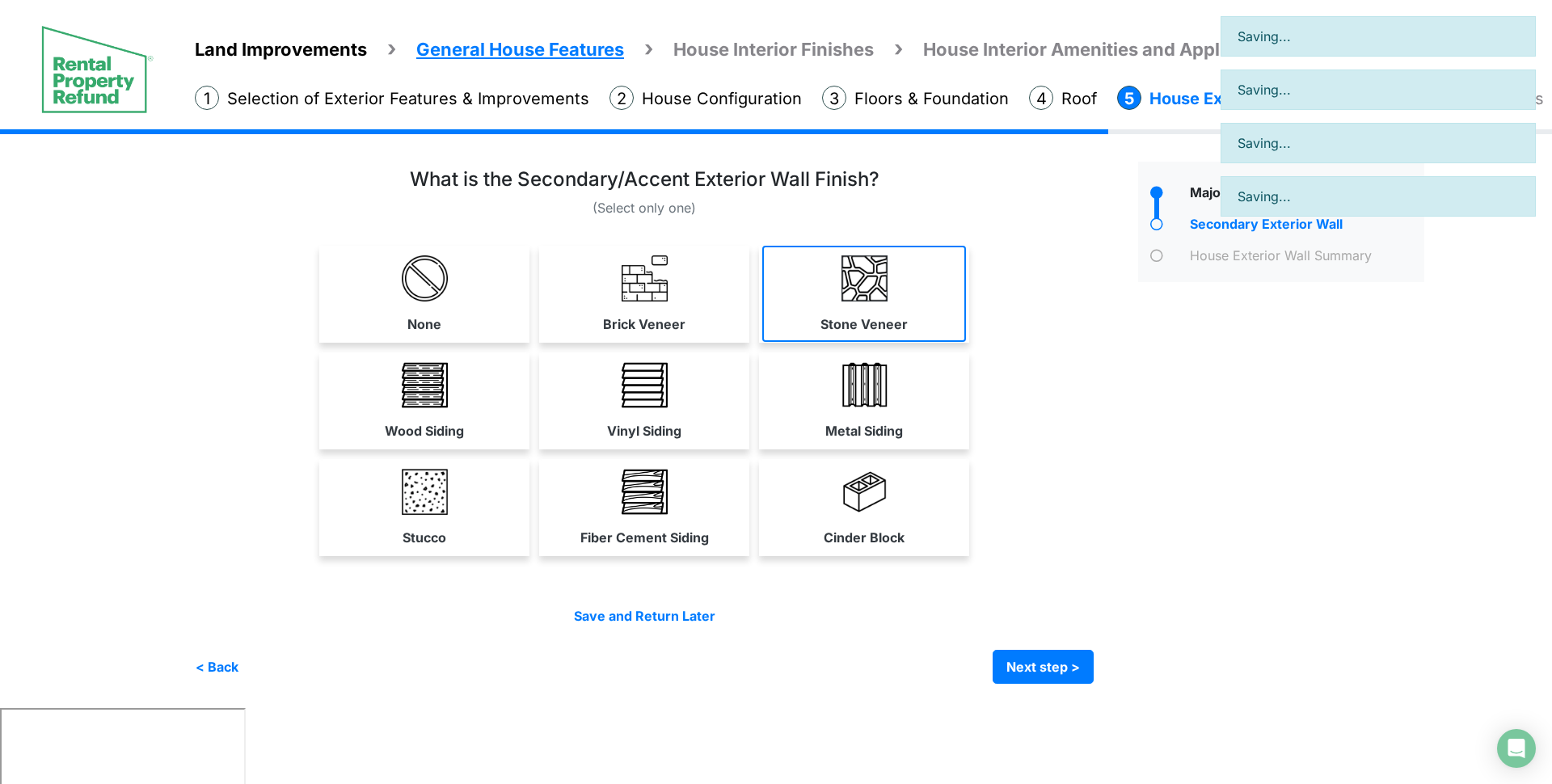
click at [888, 296] on link "Stone Veneer" at bounding box center [864, 294] width 203 height 96
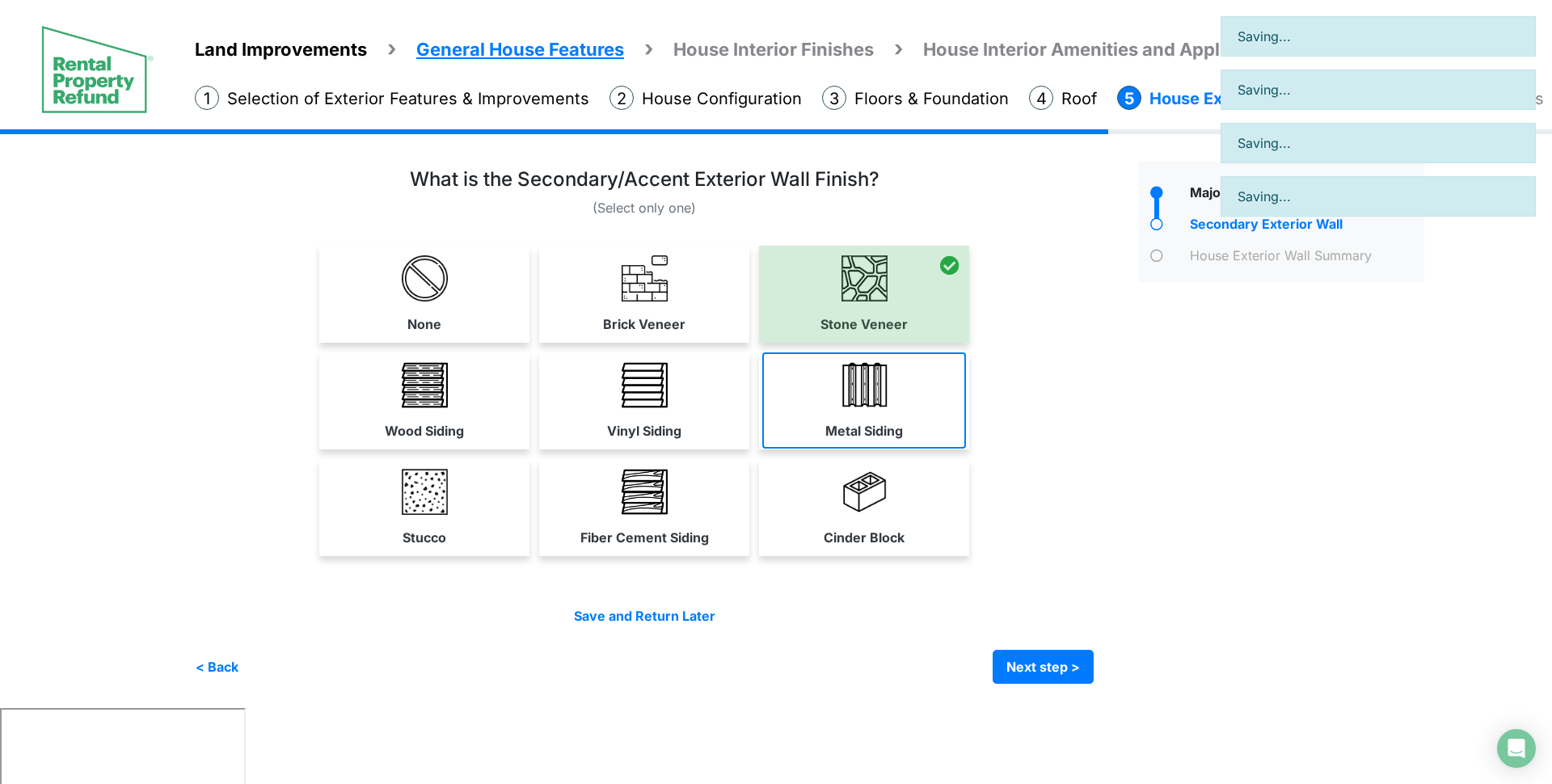
click at [905, 378] on link "Metal Siding" at bounding box center [864, 400] width 203 height 96
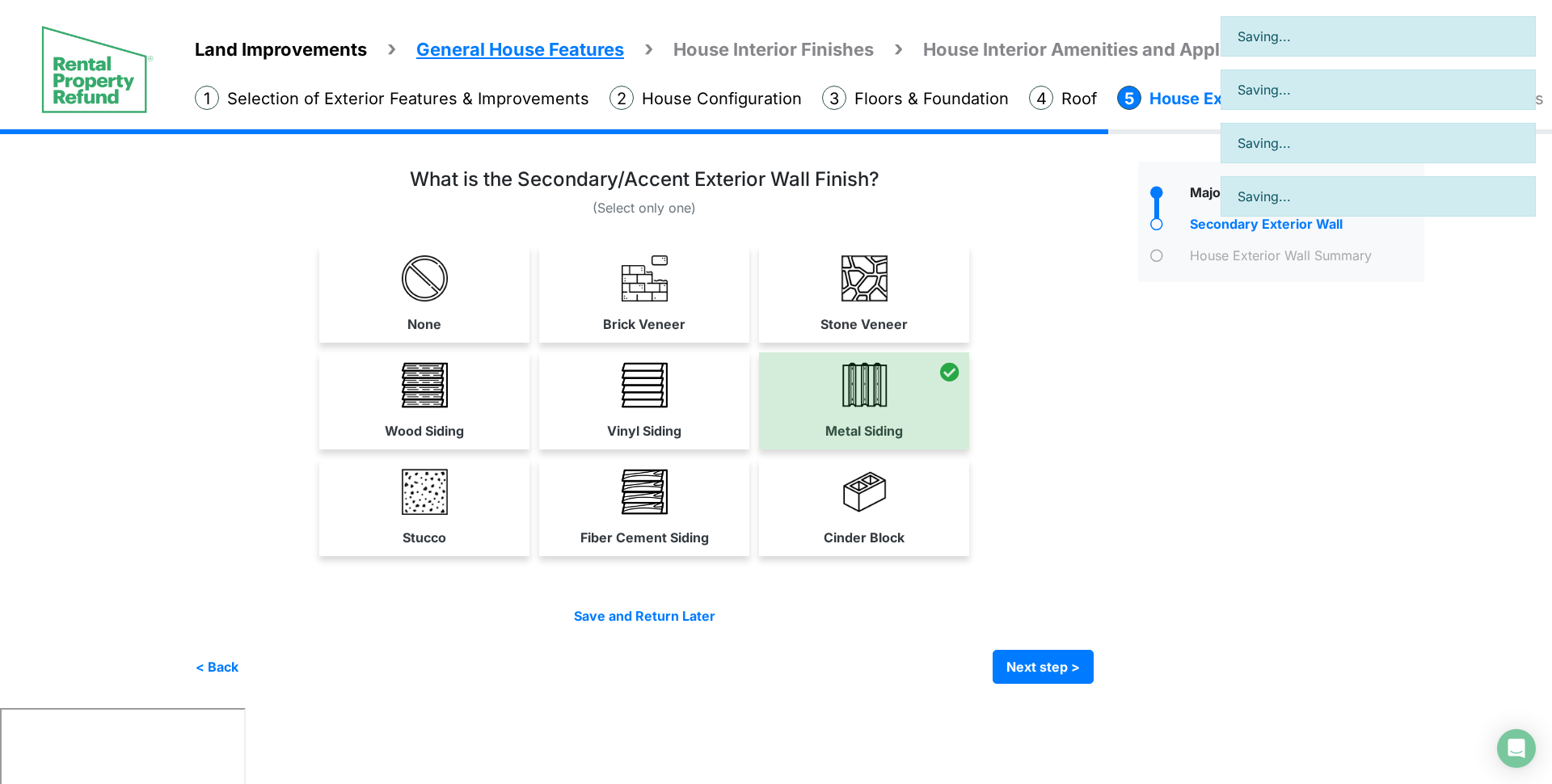
click at [1018, 638] on div "Save and Return Later < Back Next step > Save and submit" at bounding box center [644, 645] width 899 height 78
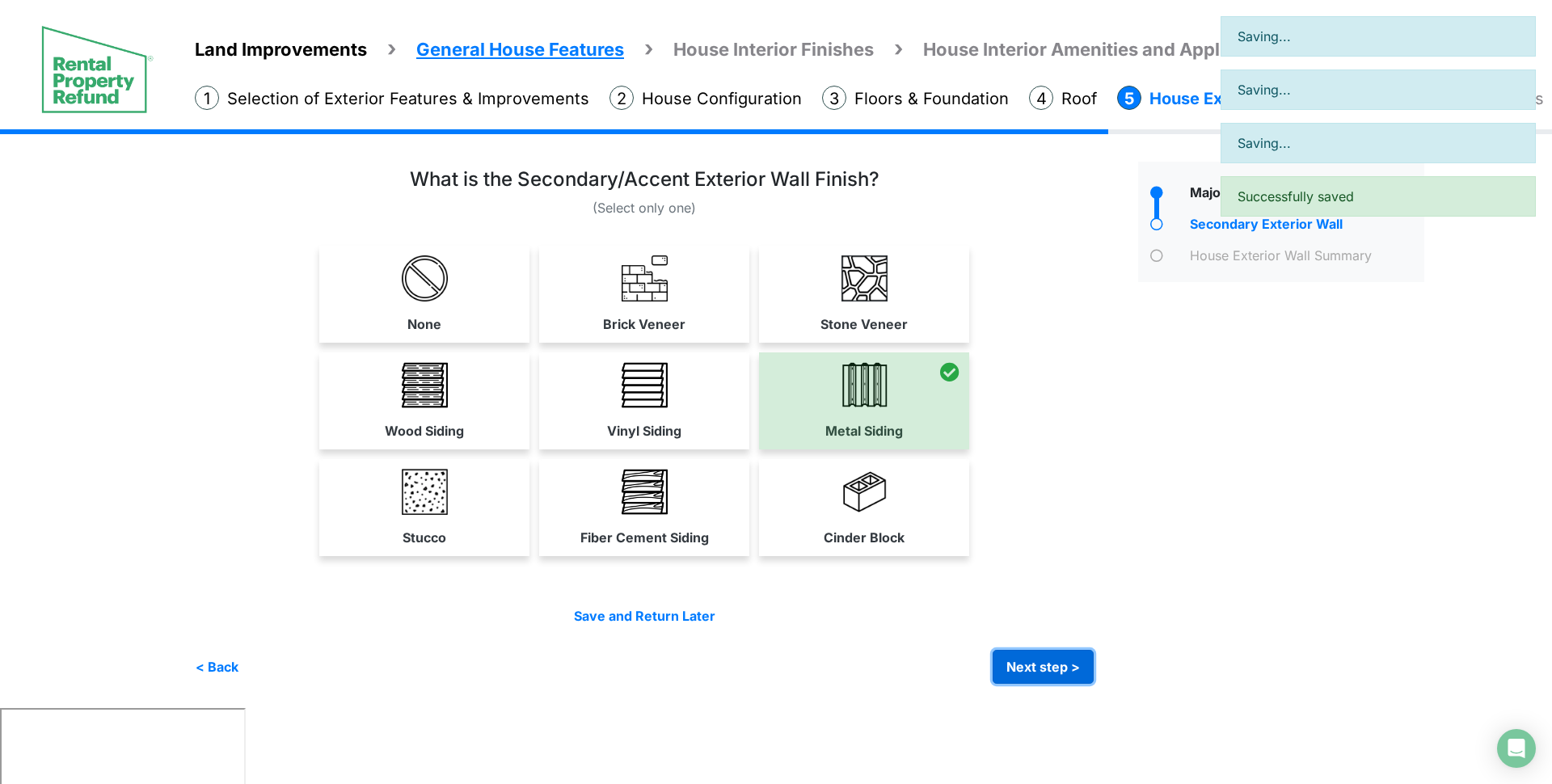
click at [1025, 653] on button "Next step >" at bounding box center [1042, 666] width 101 height 34
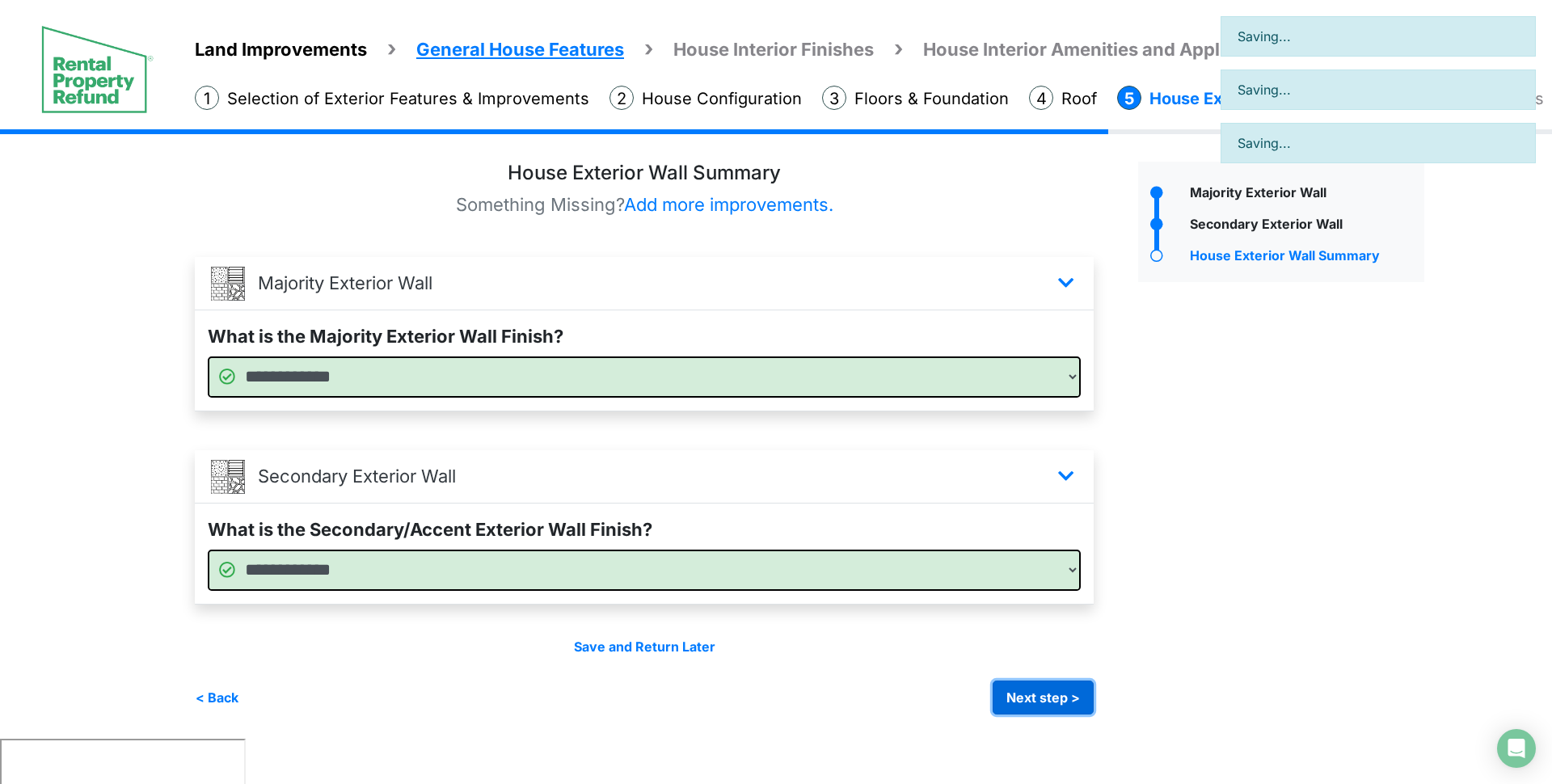
click at [1045, 689] on button "Next step >" at bounding box center [1042, 697] width 101 height 34
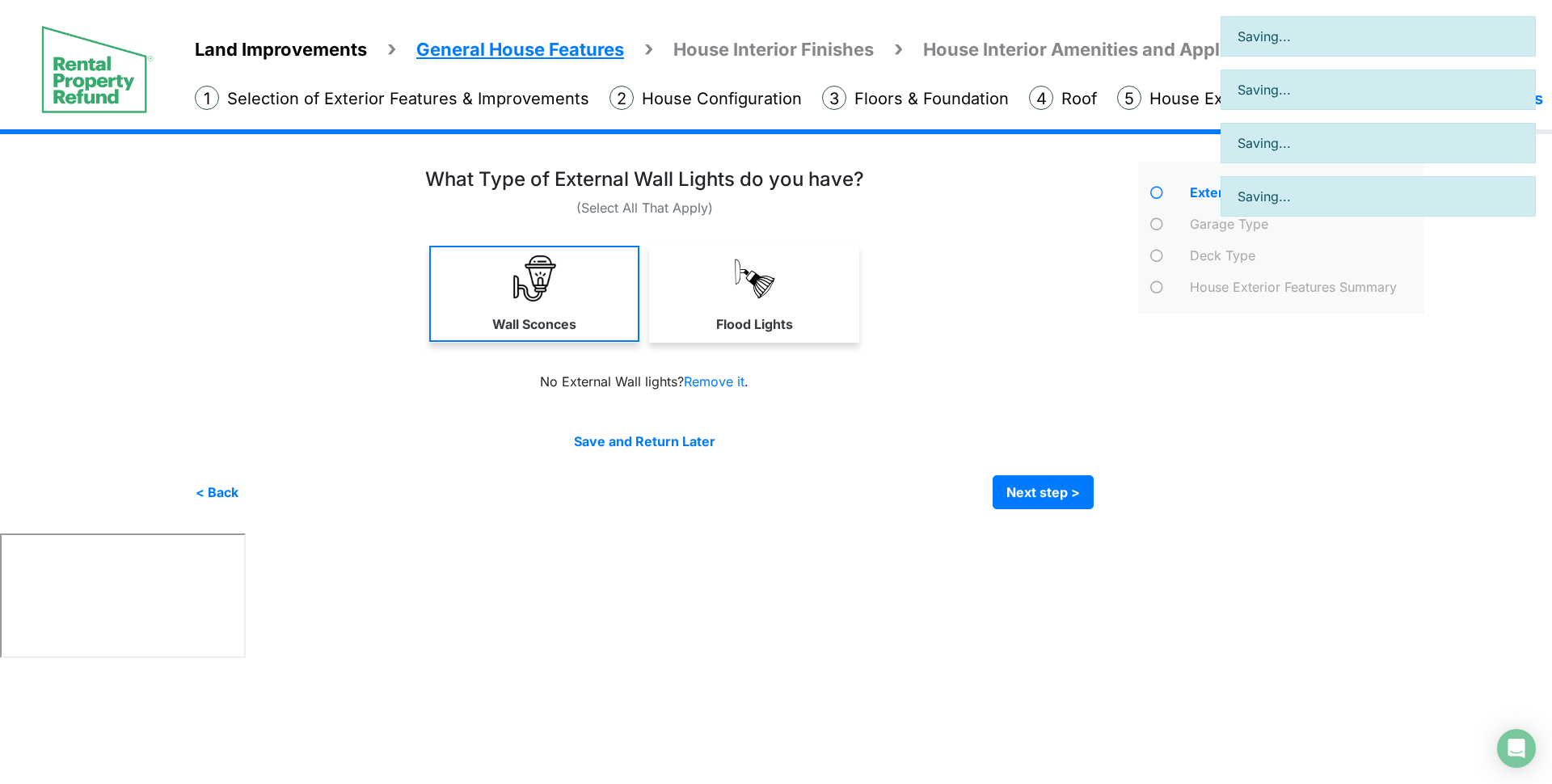
click at [628, 317] on link "Wall Sconces" at bounding box center [534, 294] width 210 height 96
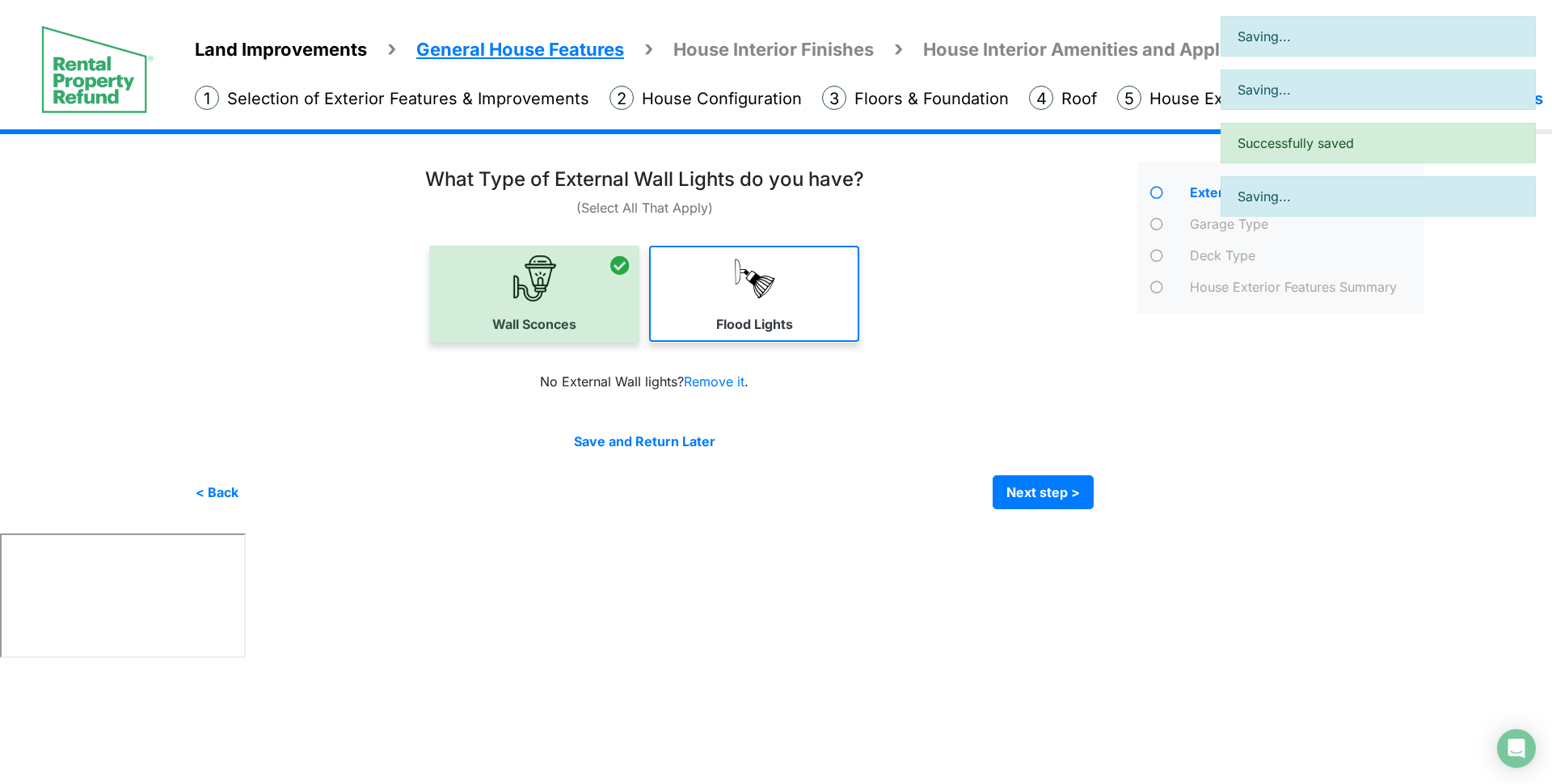
click at [734, 303] on link "Flood Lights" at bounding box center [753, 294] width 210 height 96
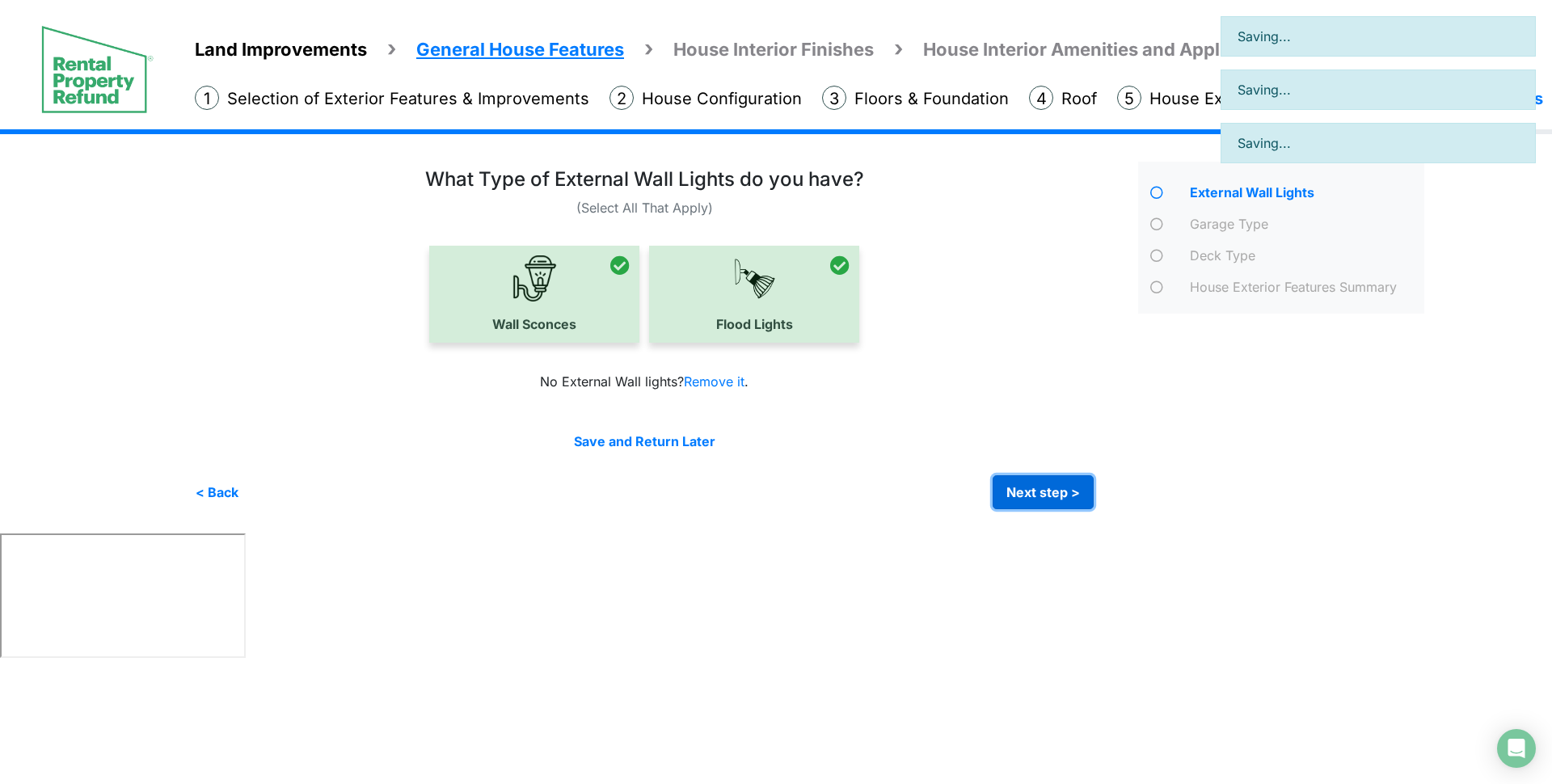
click at [1038, 489] on button "Next step >" at bounding box center [1042, 491] width 101 height 34
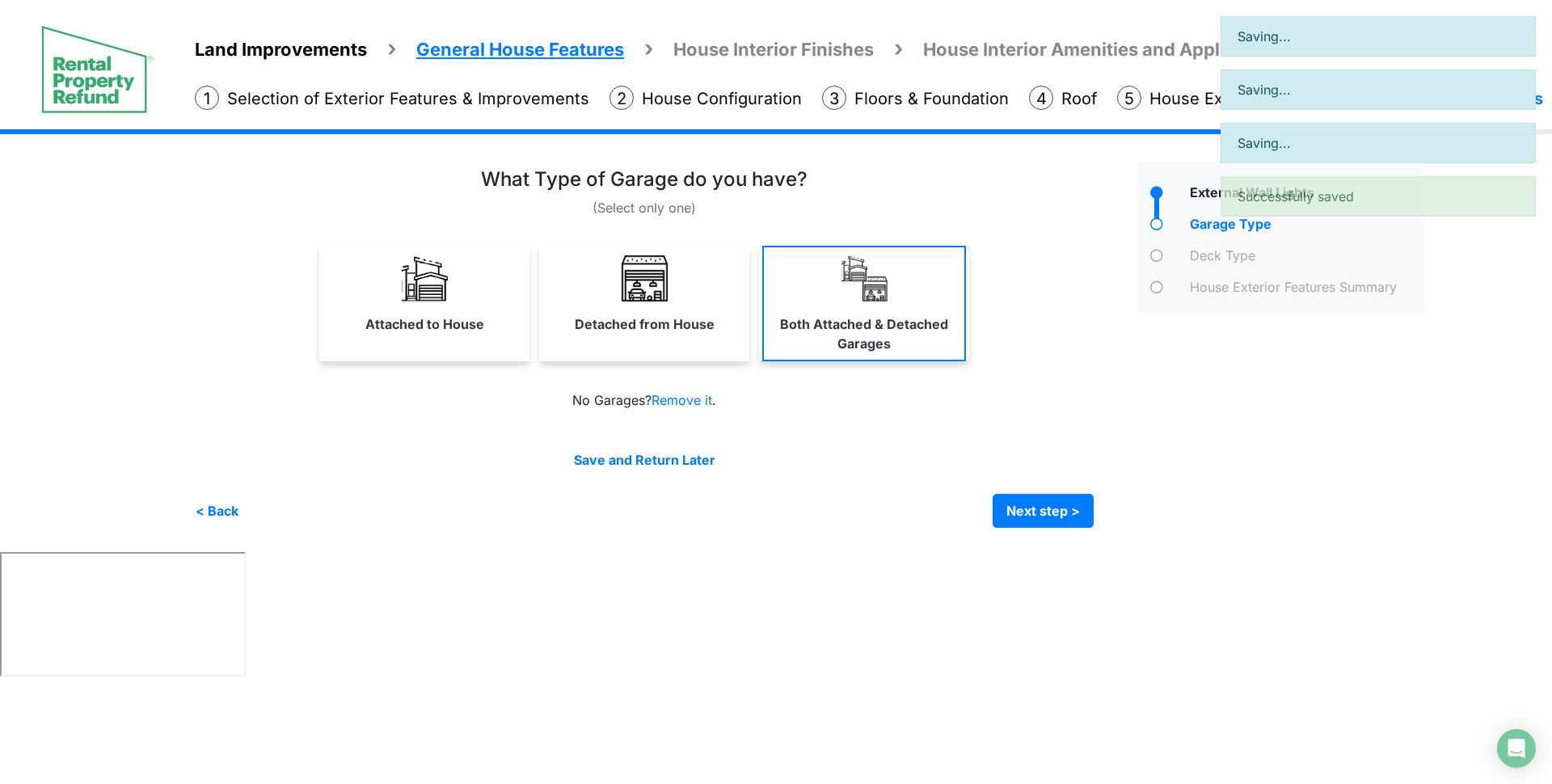
drag, startPoint x: 838, startPoint y: 336, endPoint x: 806, endPoint y: 308, distance: 42.5
click at [806, 308] on link "Both Attached & Detached Garages" at bounding box center [864, 303] width 203 height 115
select select "*"
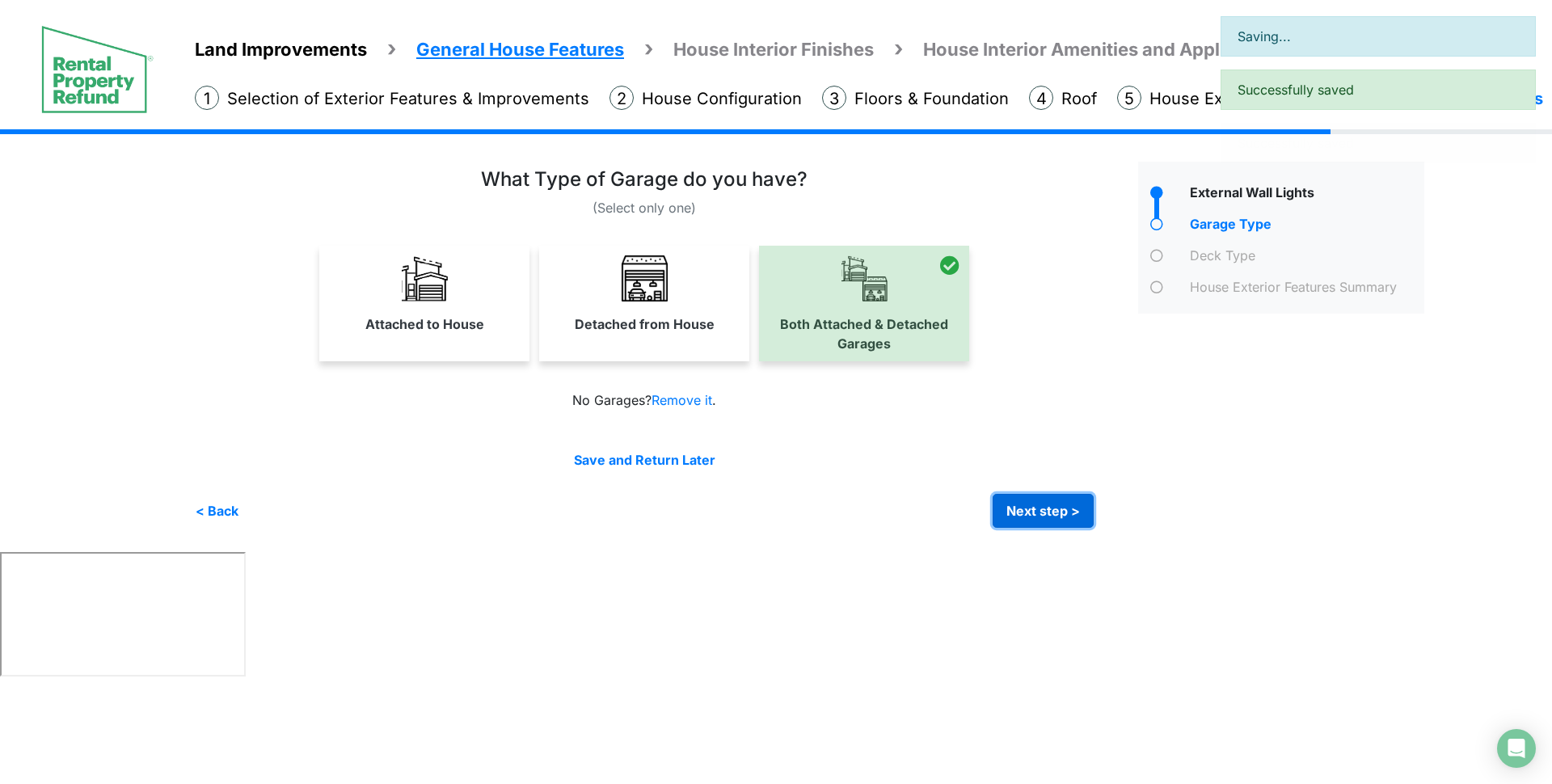
click at [1043, 515] on button "Next step >" at bounding box center [1042, 511] width 101 height 34
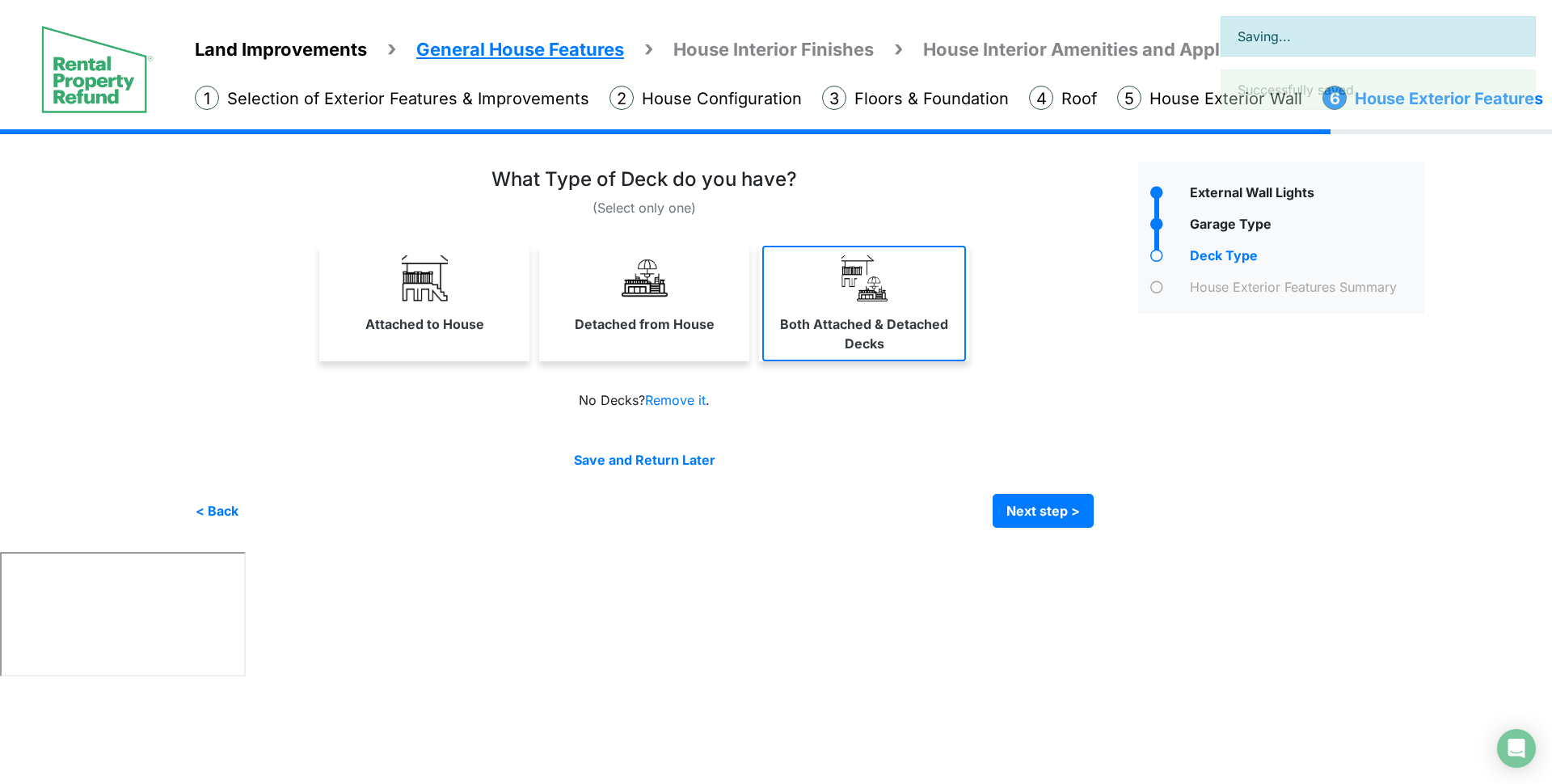
click at [942, 315] on label "Both Attached & Detached Decks" at bounding box center [864, 334] width 201 height 38
select select "*"
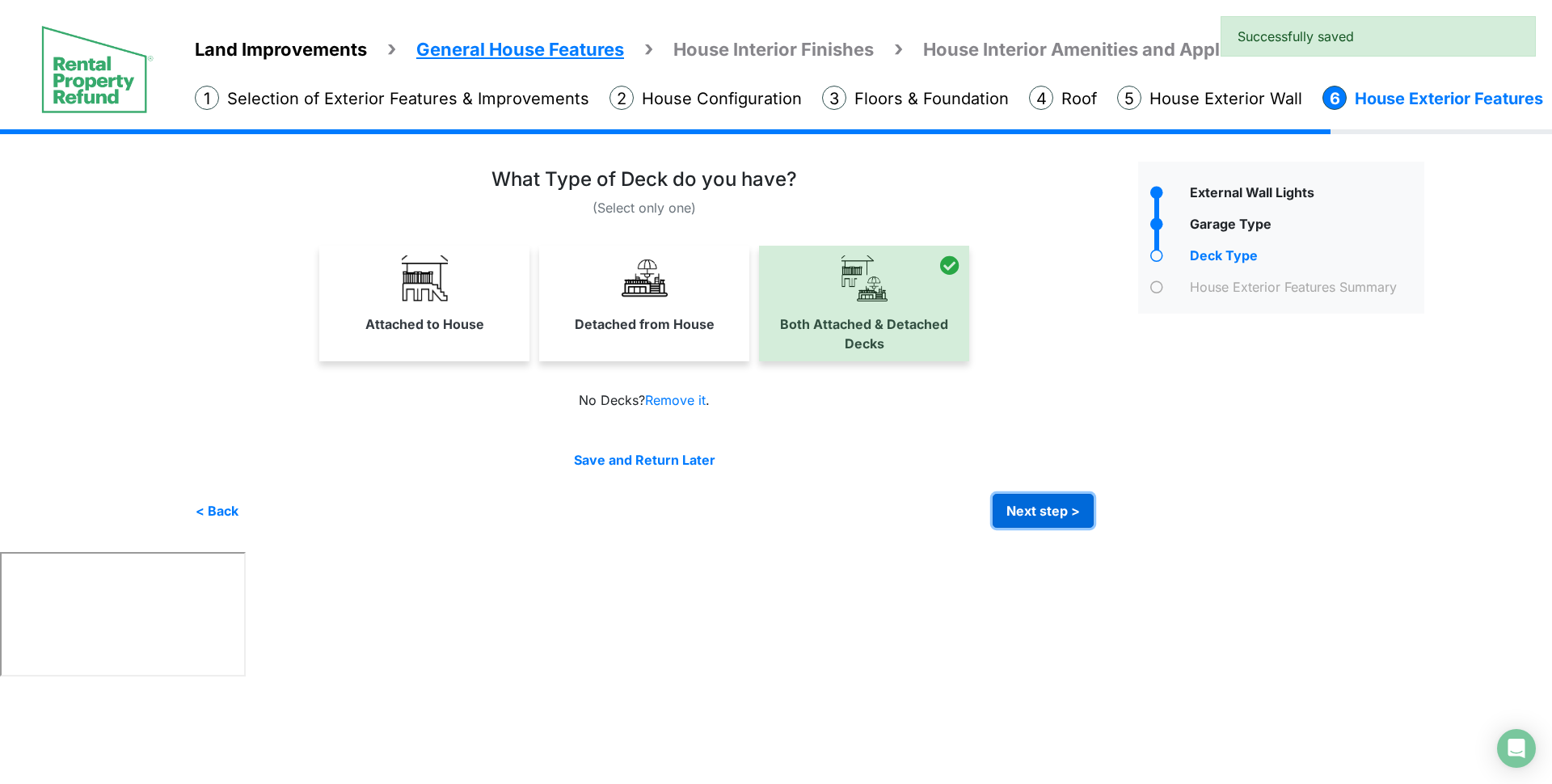
click at [1015, 512] on button "Next step >" at bounding box center [1042, 511] width 101 height 34
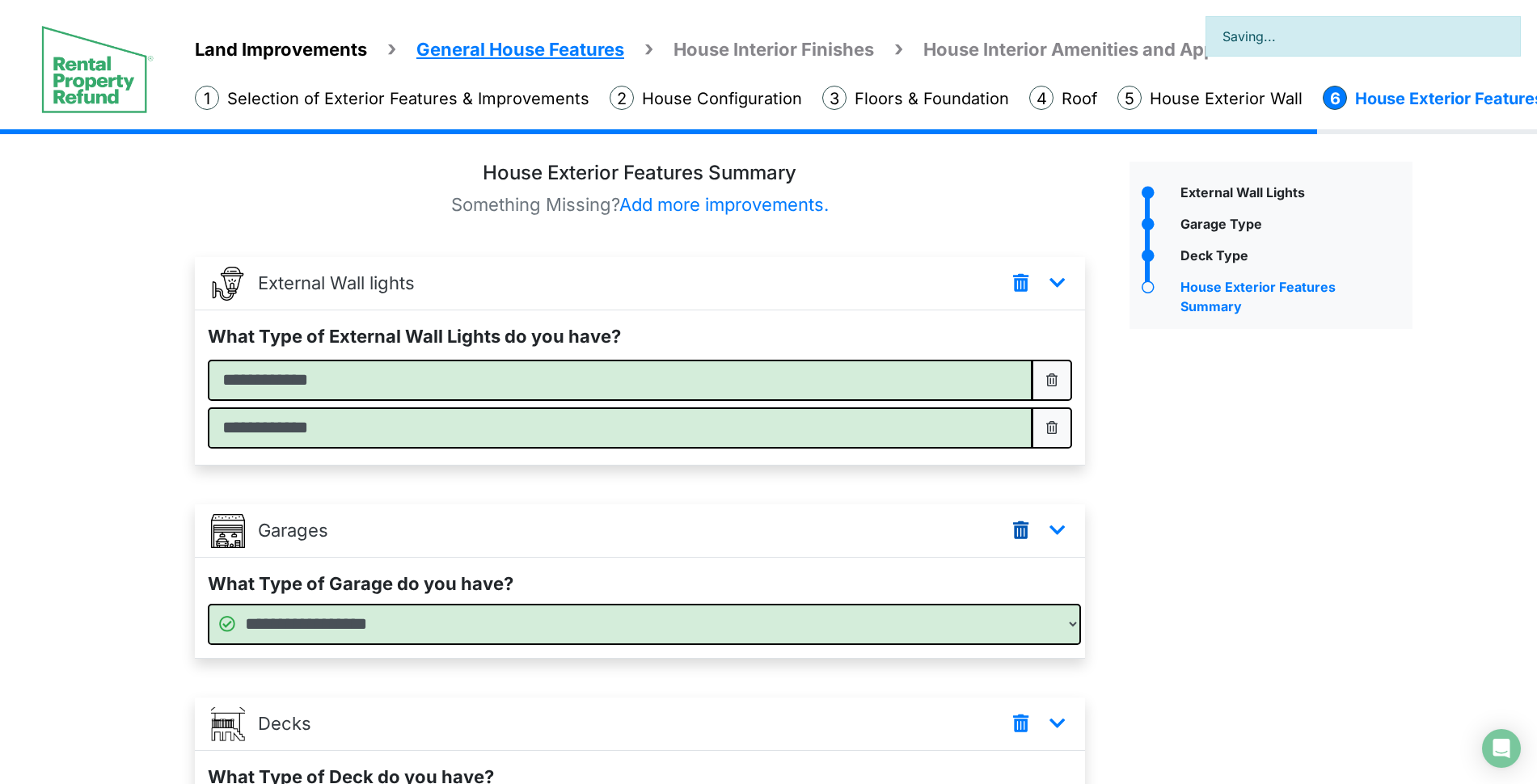
scroll to position [202, 0]
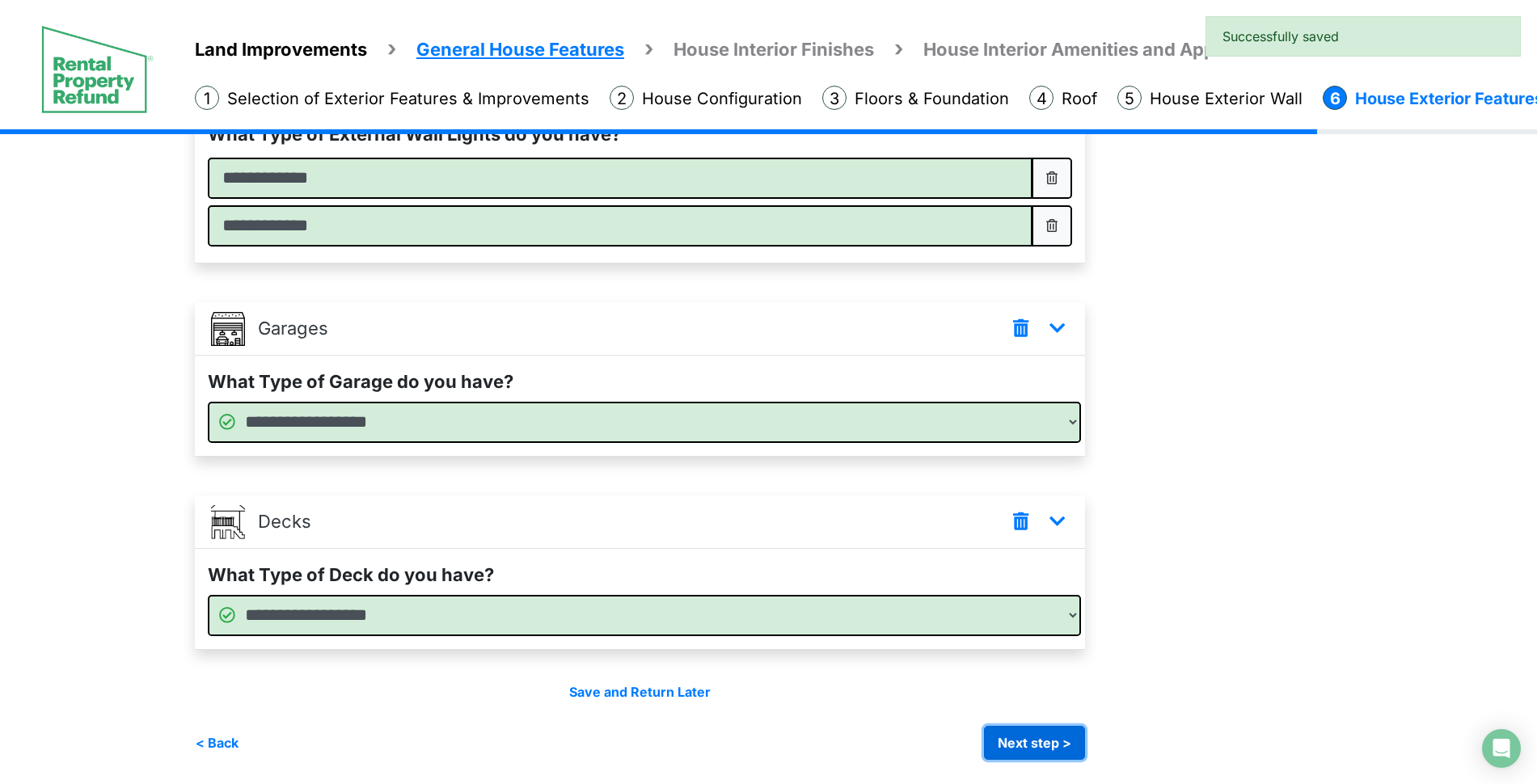
click at [1041, 748] on button "Next step >" at bounding box center [1034, 742] width 101 height 34
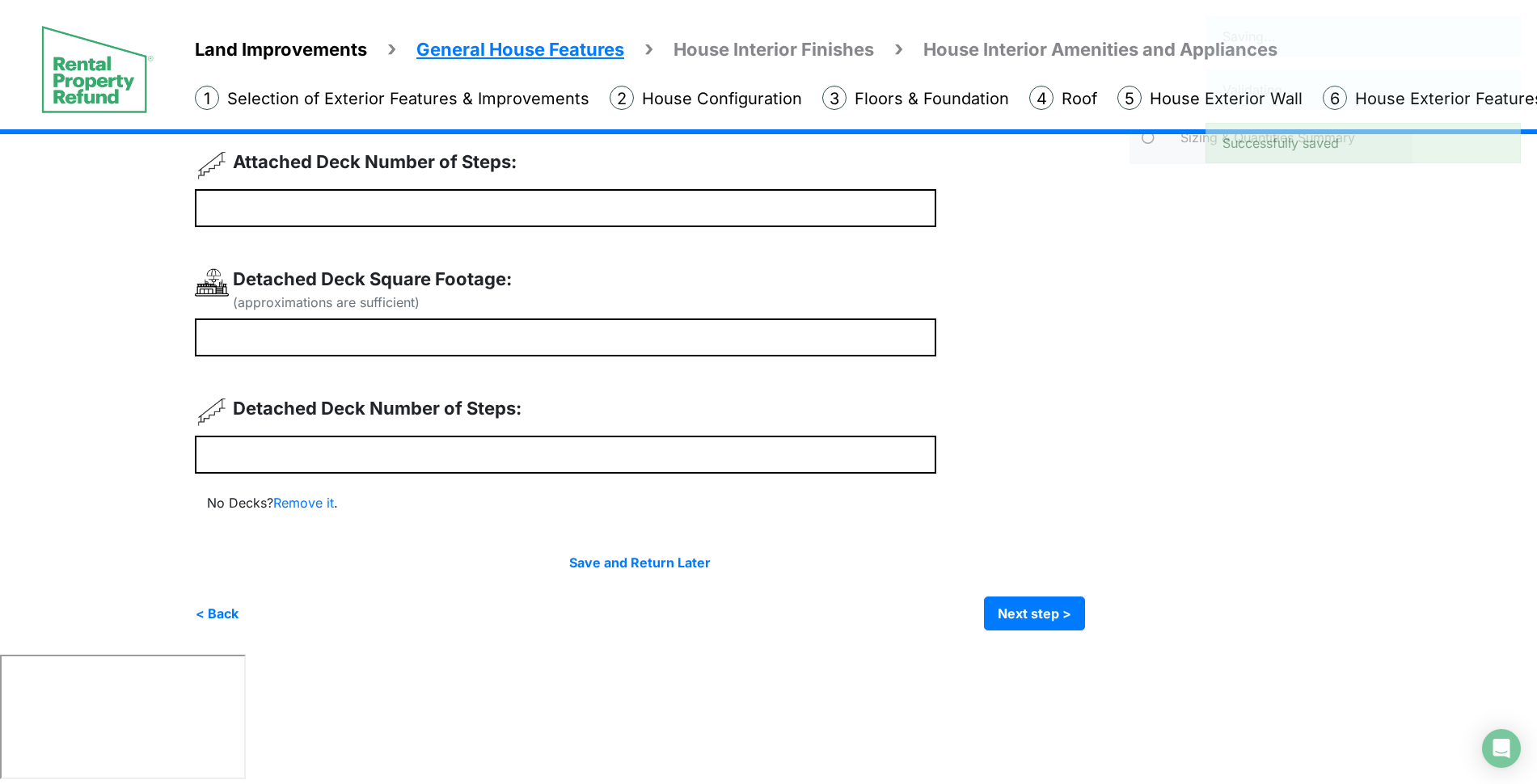
scroll to position [0, 0]
